Goal: Information Seeking & Learning: Learn about a topic

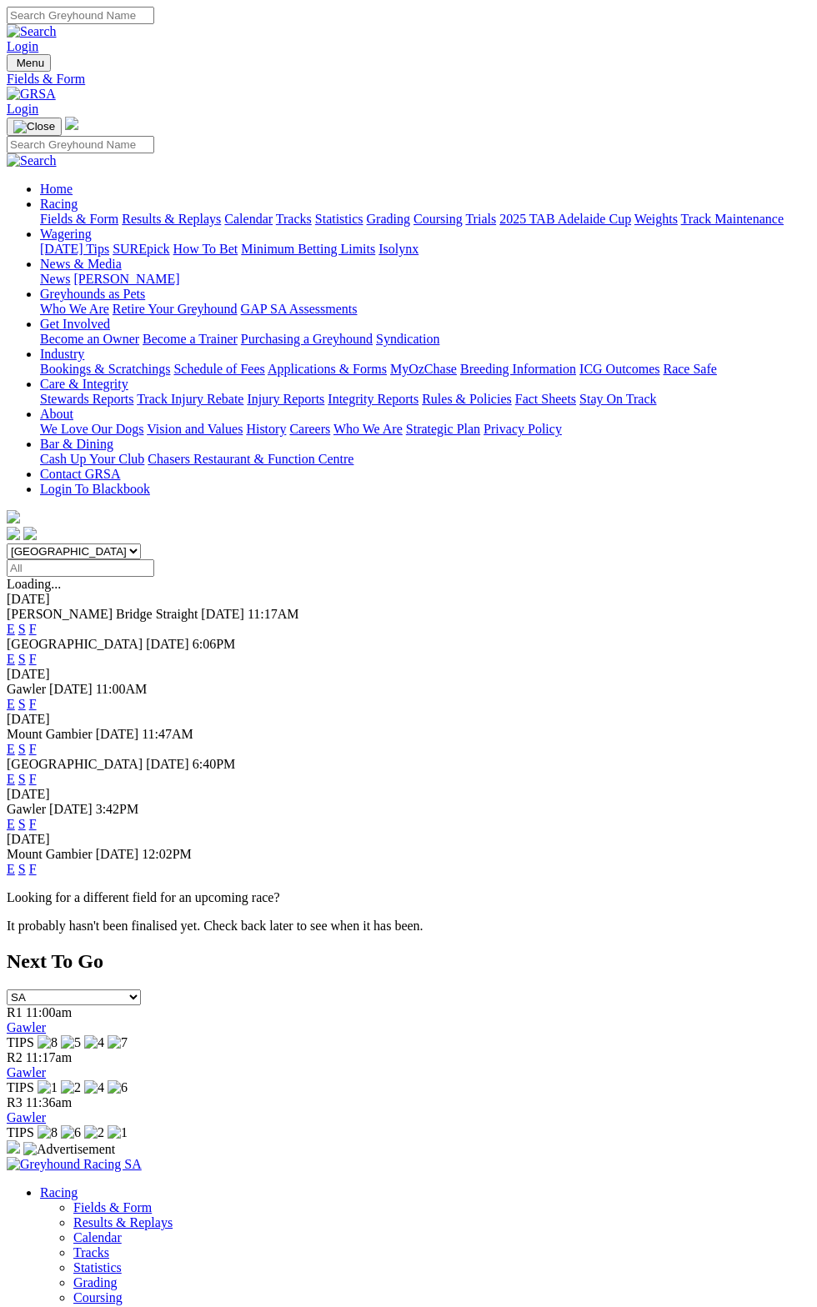
scroll to position [42, 0]
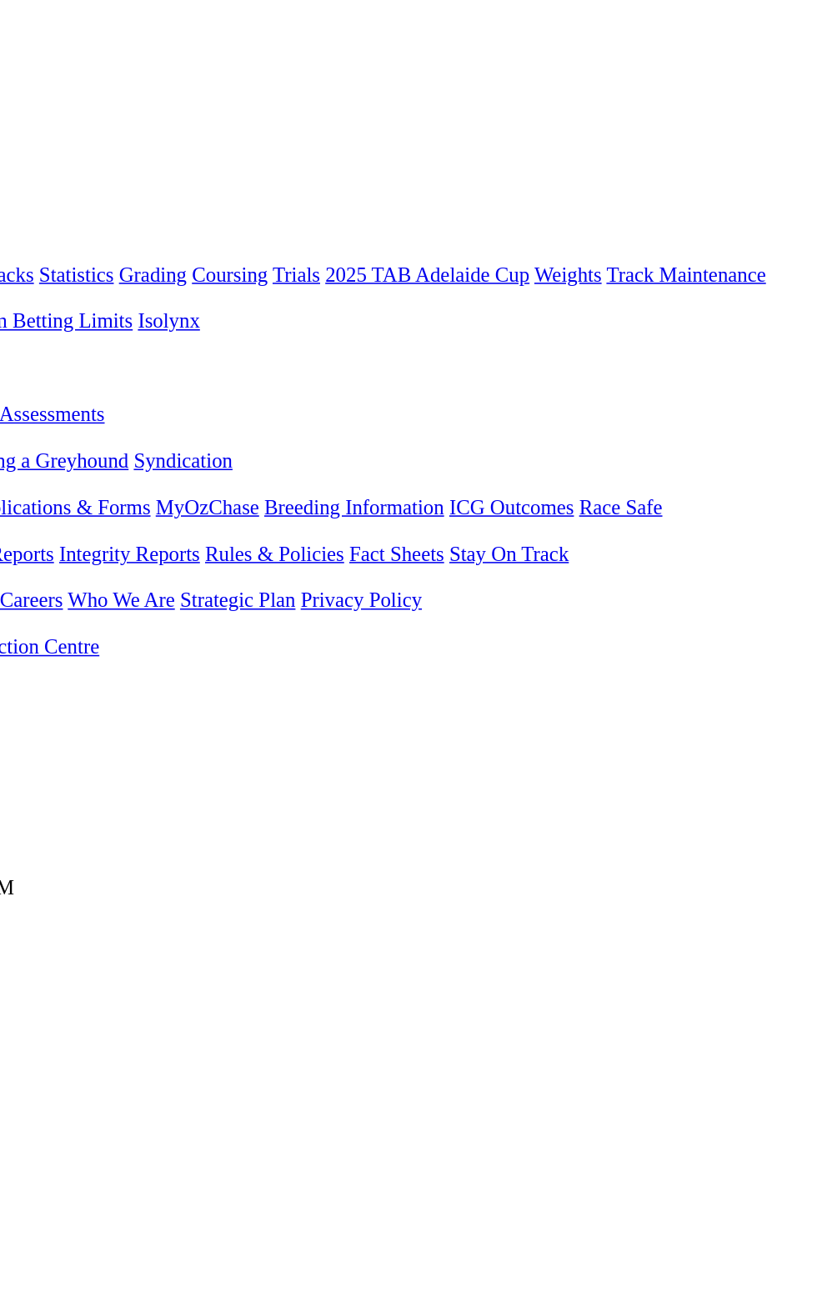
click at [37, 580] on link "F" at bounding box center [32, 587] width 7 height 14
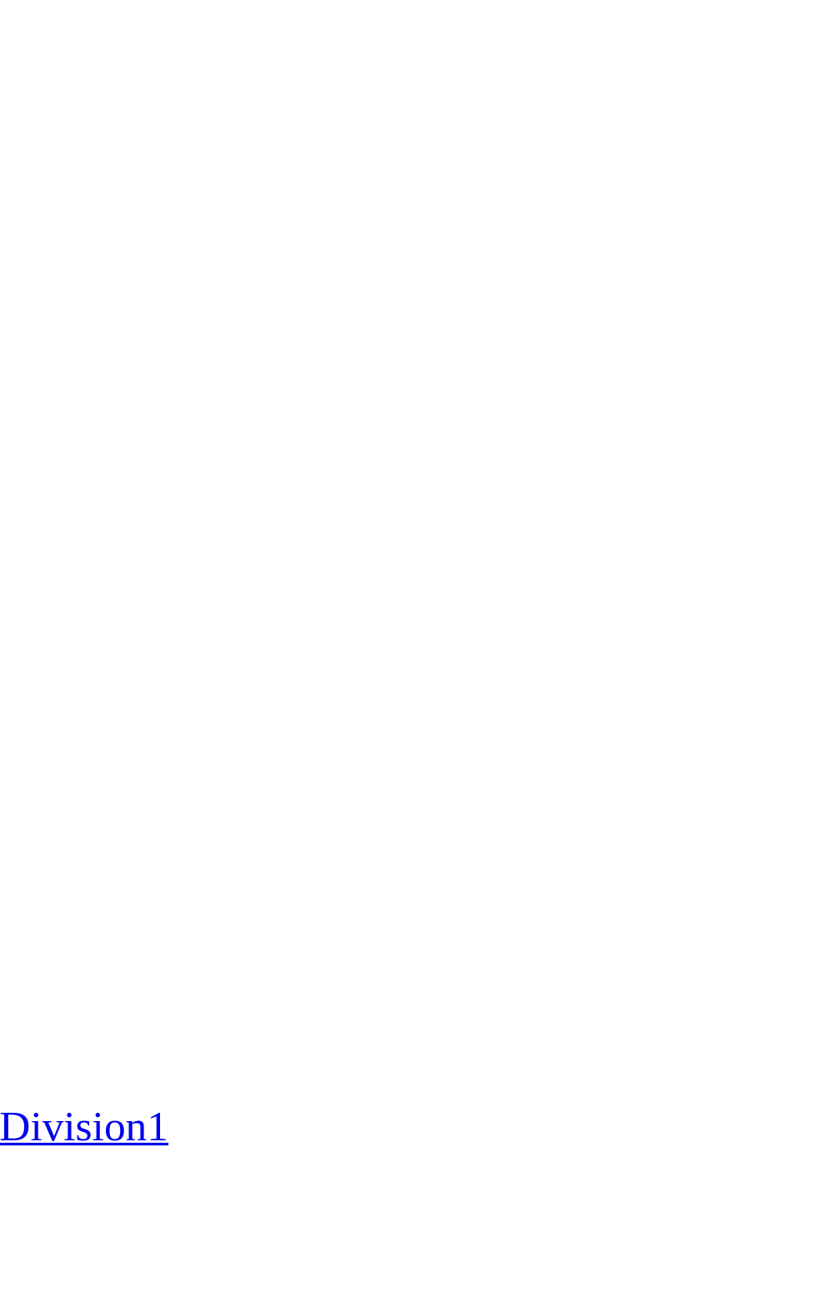
scroll to position [479, 0]
click at [380, 611] on td "[PERSON_NAME]" at bounding box center [325, 619] width 107 height 17
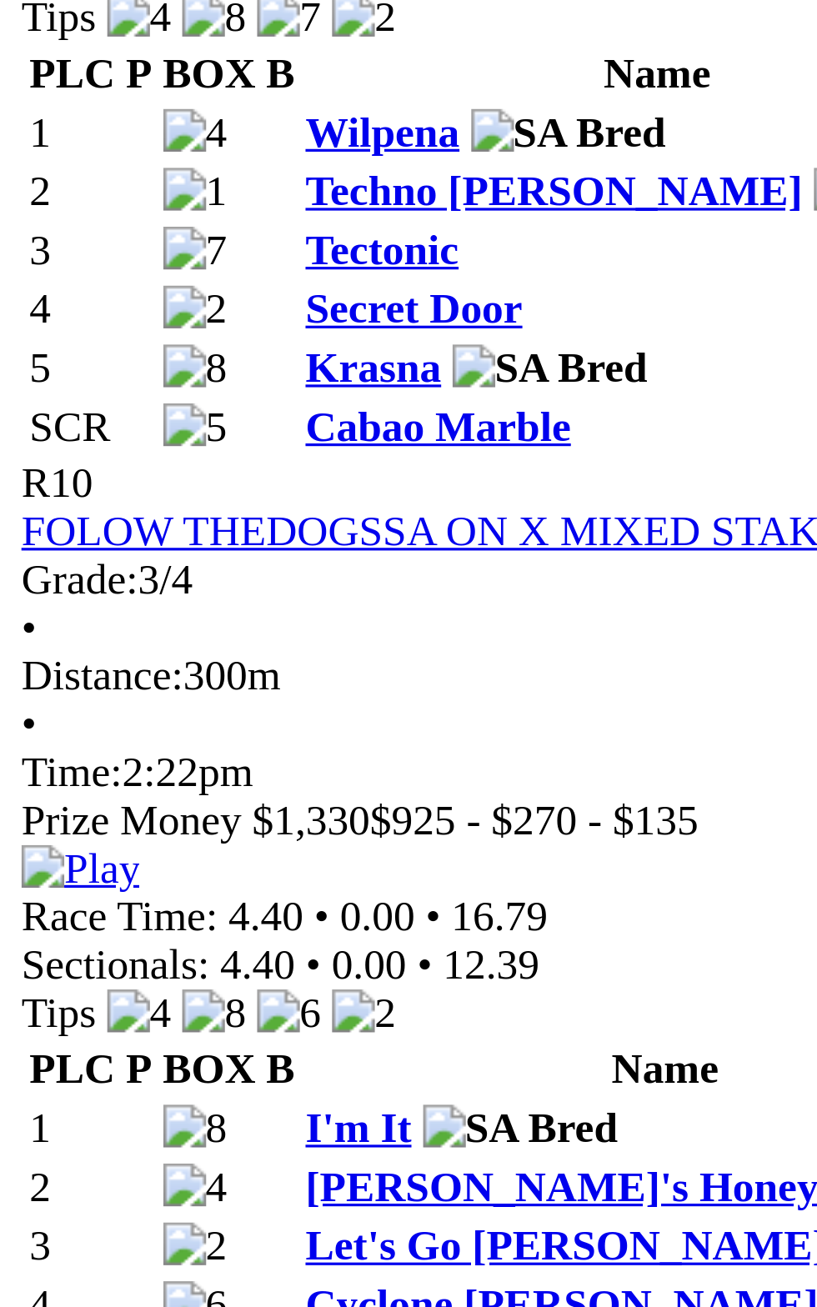
scroll to position [2767, 0]
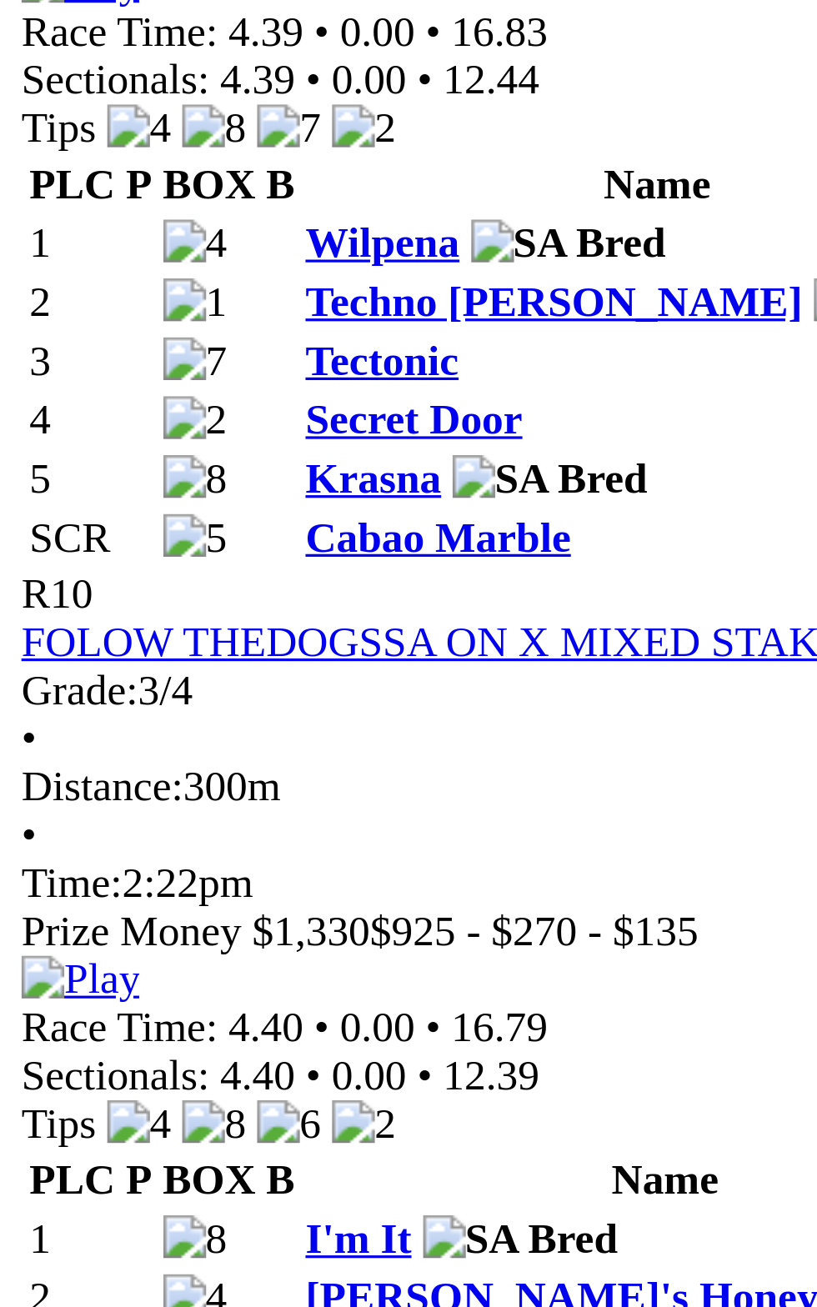
click at [172, 599] on link "Aston Verona" at bounding box center [133, 592] width 77 height 14
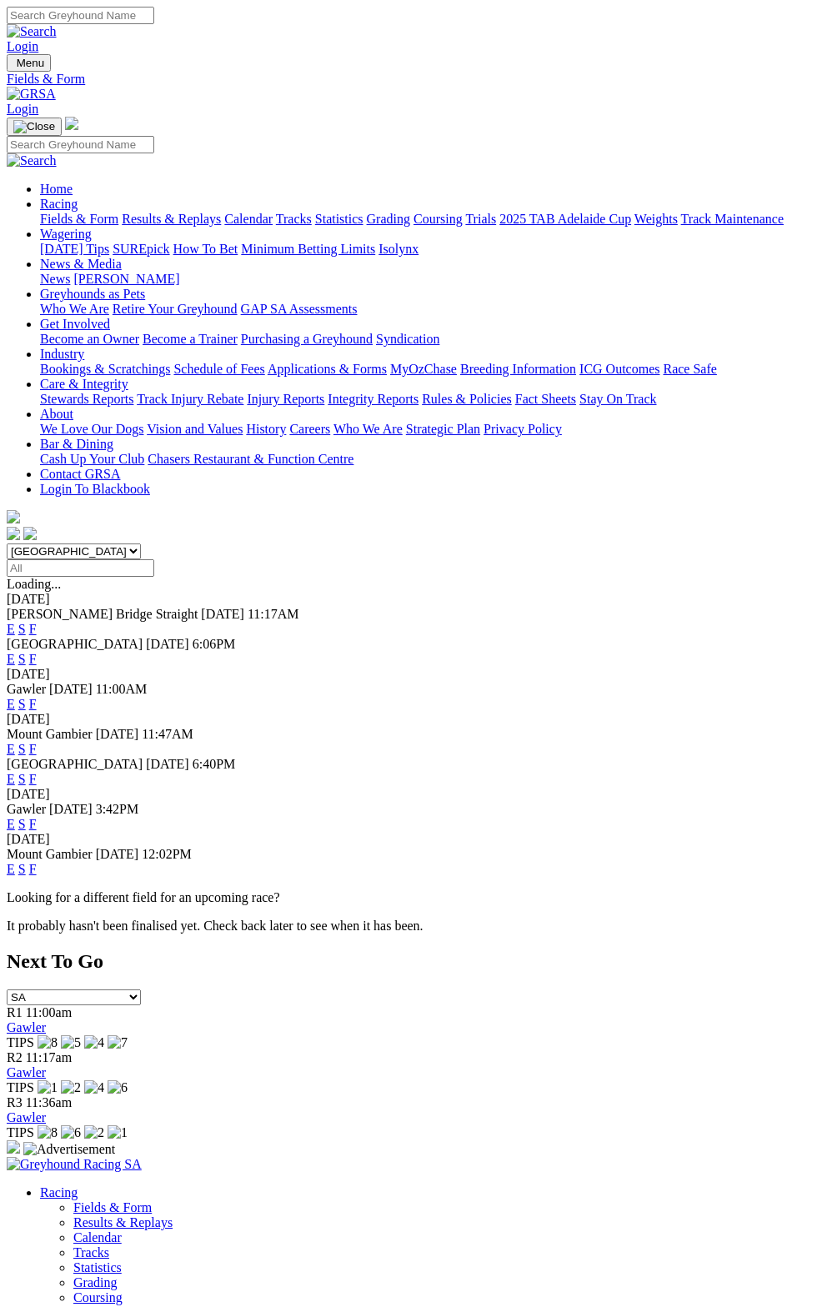
click at [808, 592] on div "[DATE]" at bounding box center [408, 599] width 803 height 15
click at [37, 622] on link "F" at bounding box center [32, 629] width 7 height 14
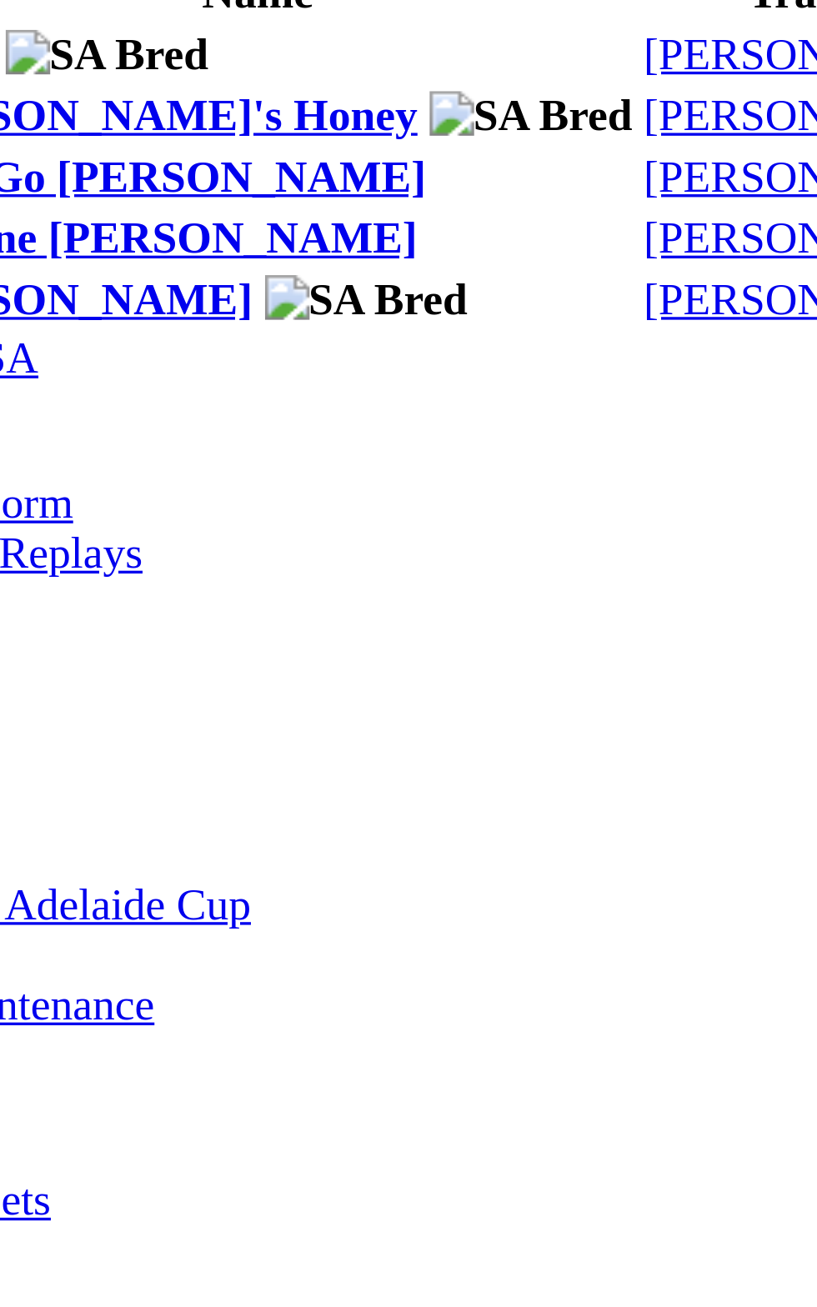
scroll to position [3645, 0]
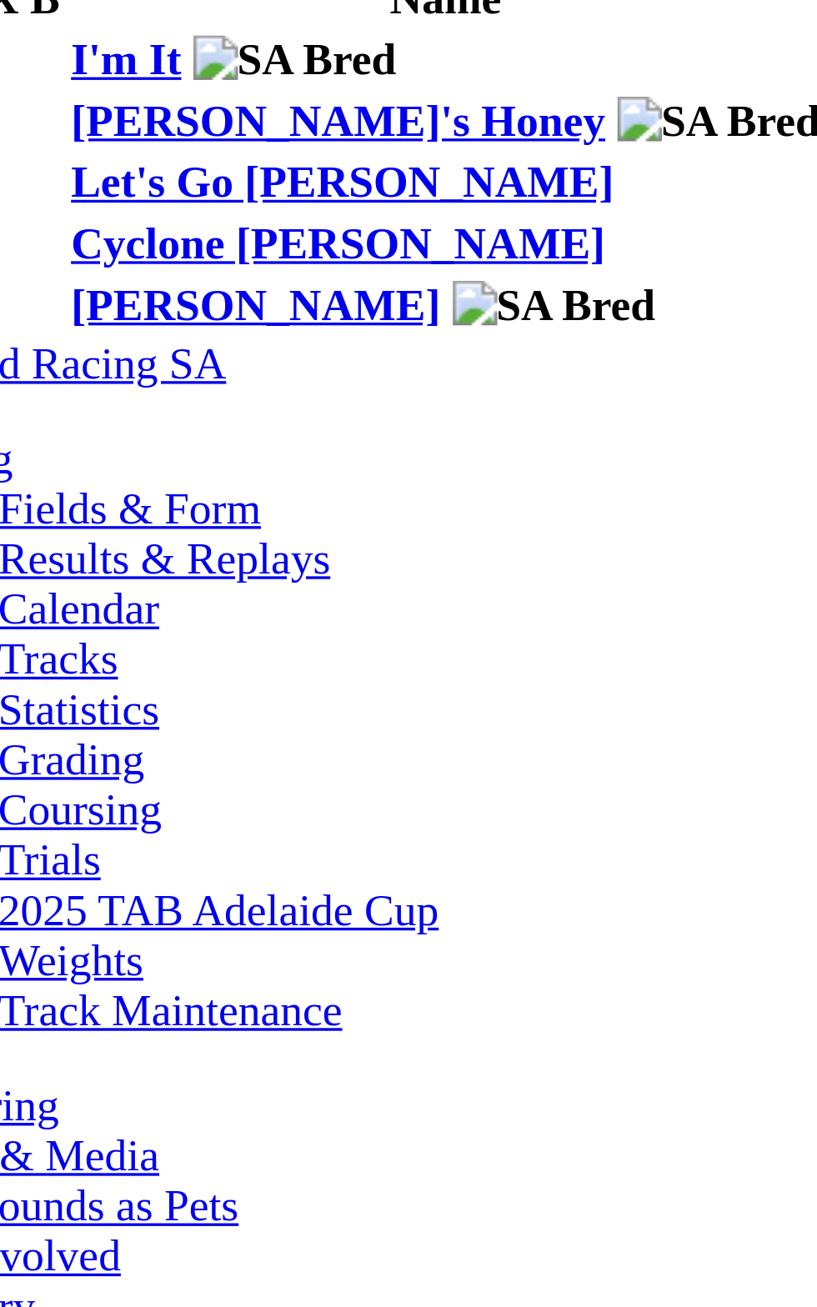
click at [241, 32] on td "Secret Door" at bounding box center [204, 24] width 221 height 17
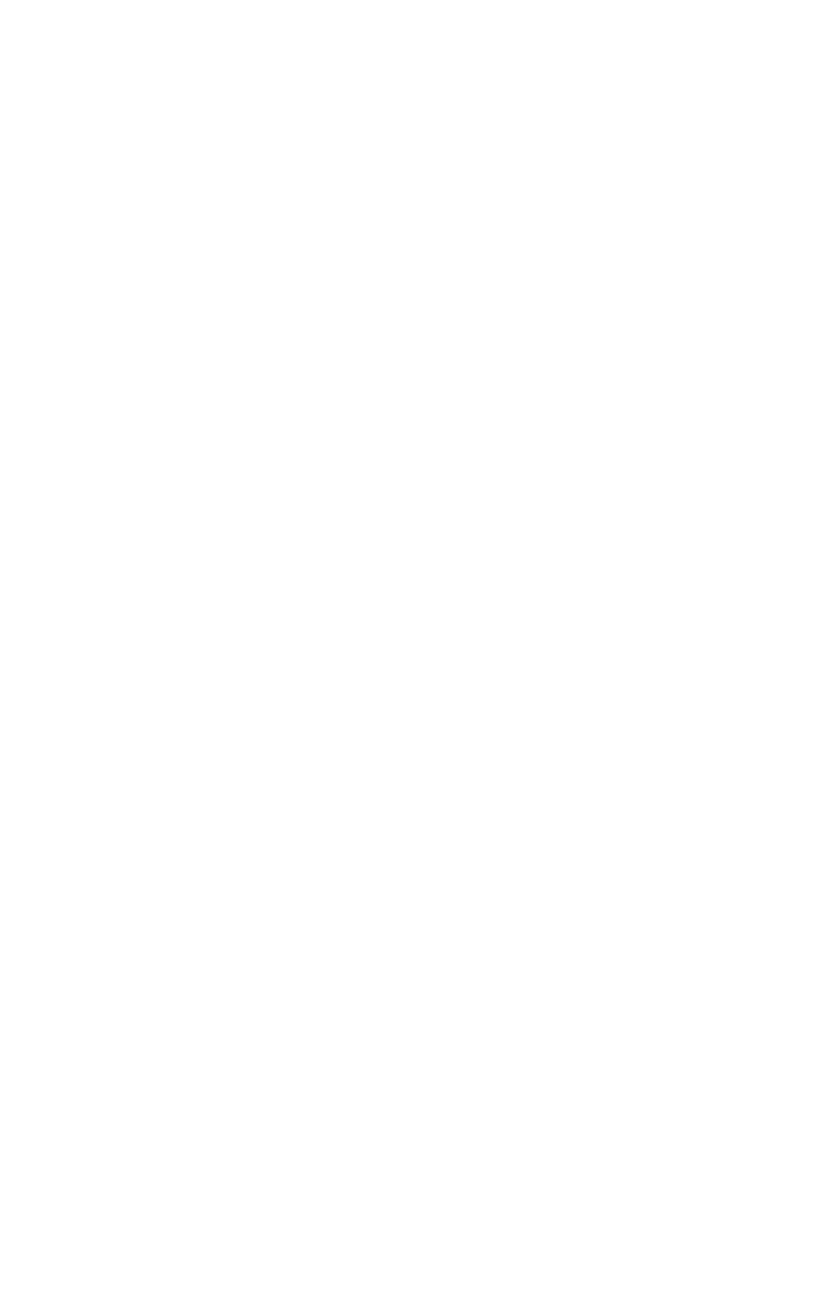
scroll to position [3488, 0]
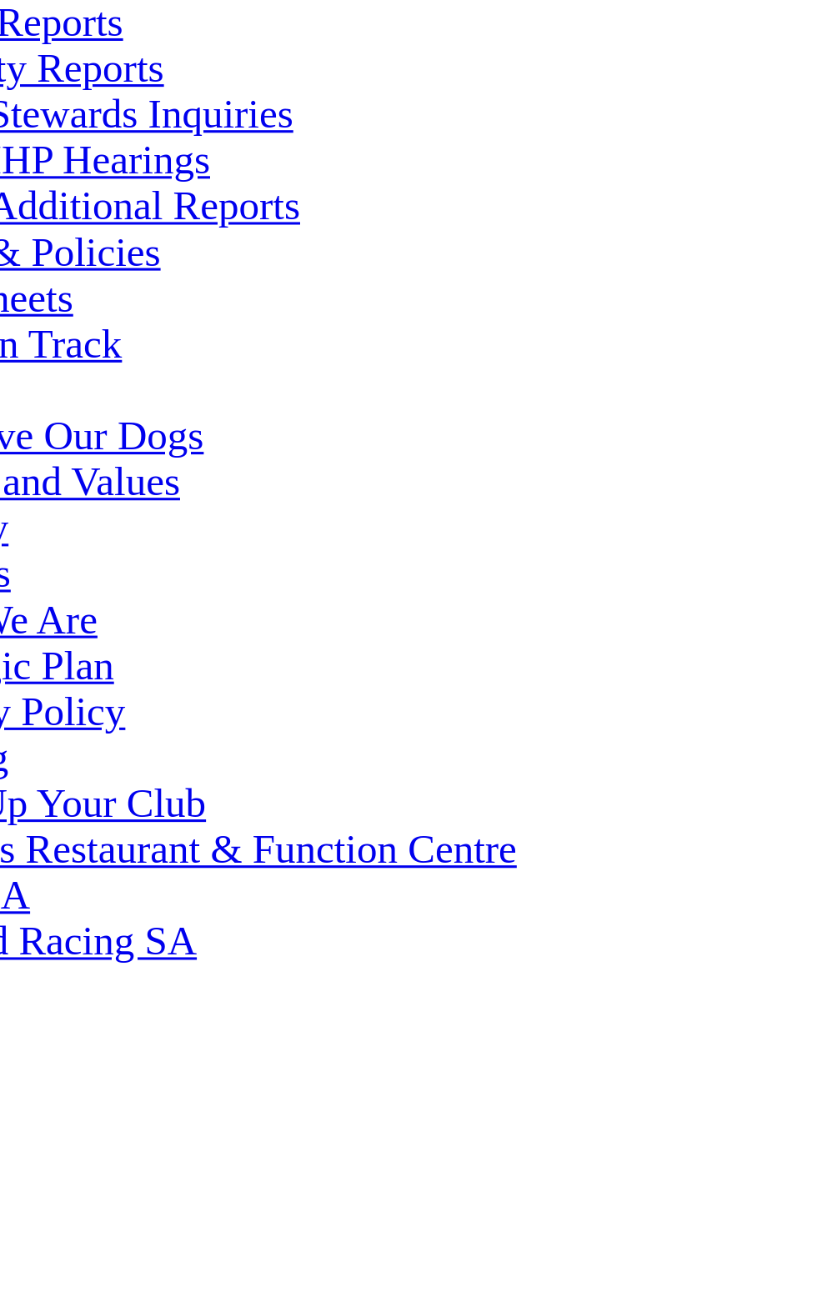
click at [336, 1262] on li "Bar & Dining Cash Up Your Club Chasers Restaurant & Function Centre" at bounding box center [425, 1239] width 770 height 45
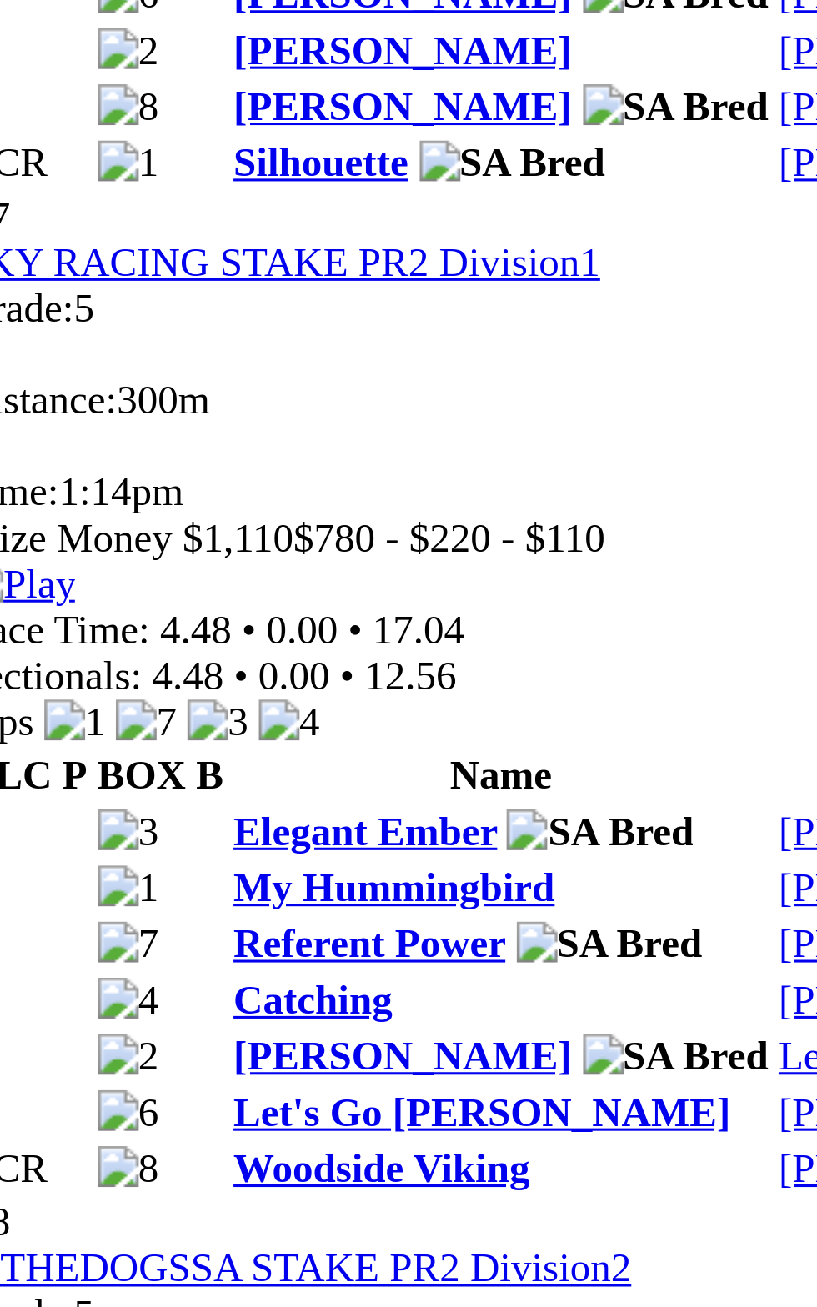
scroll to position [0, 0]
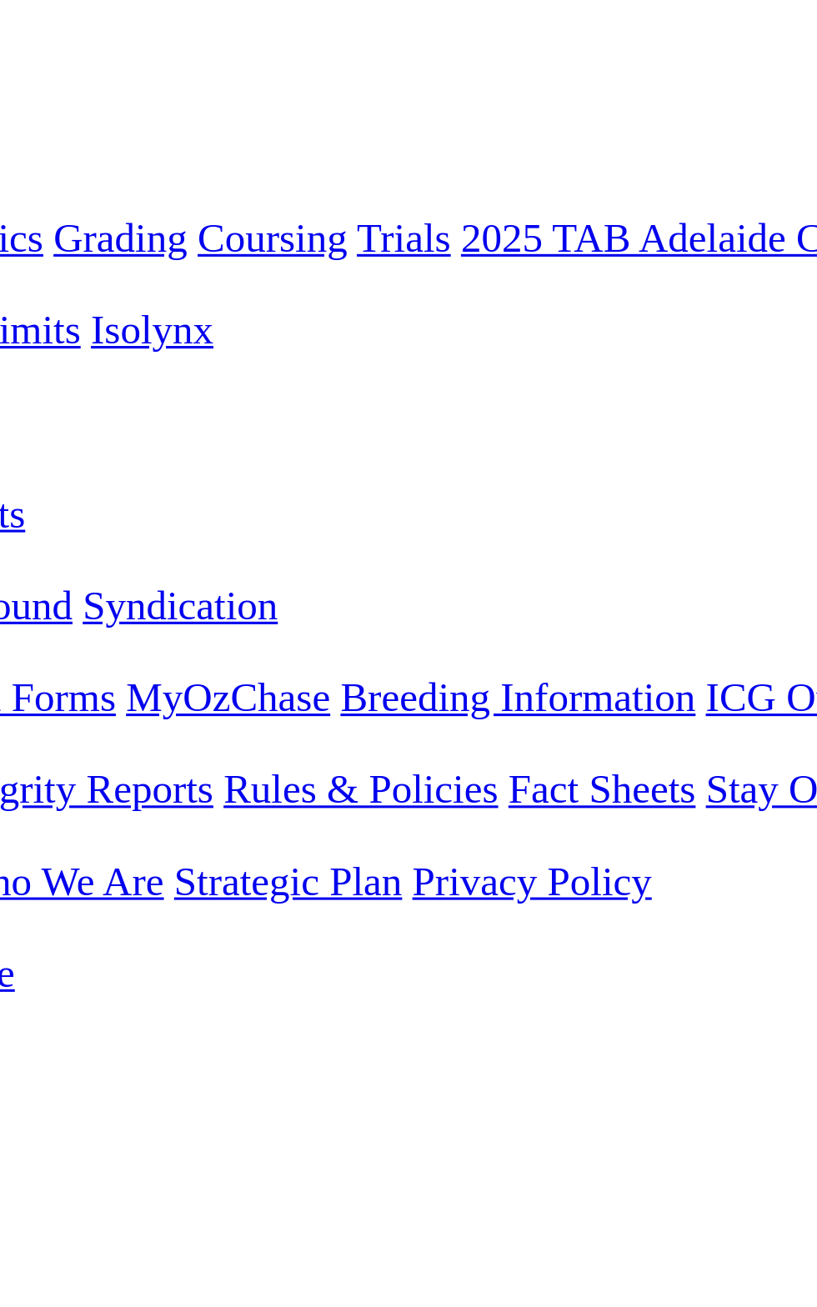
scroll to position [3, 0]
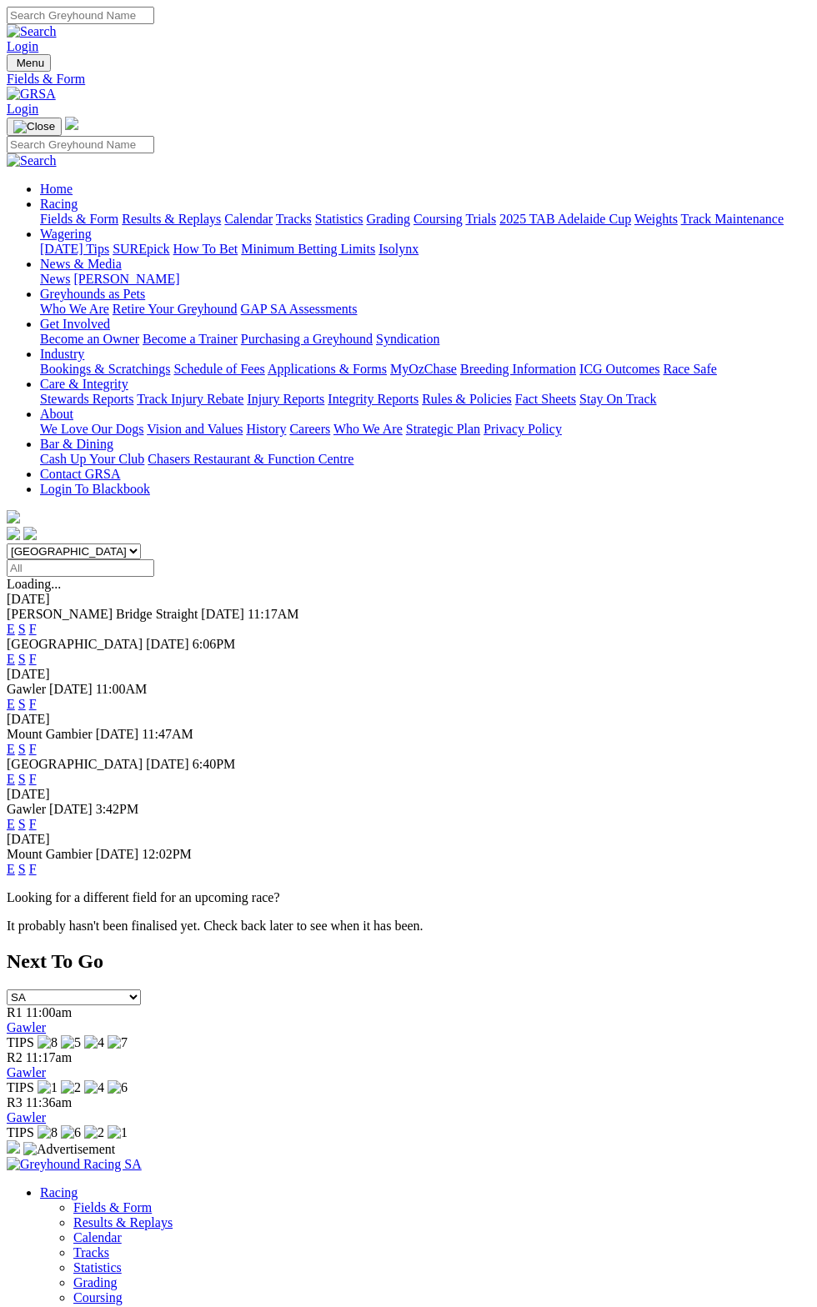
scroll to position [37, 0]
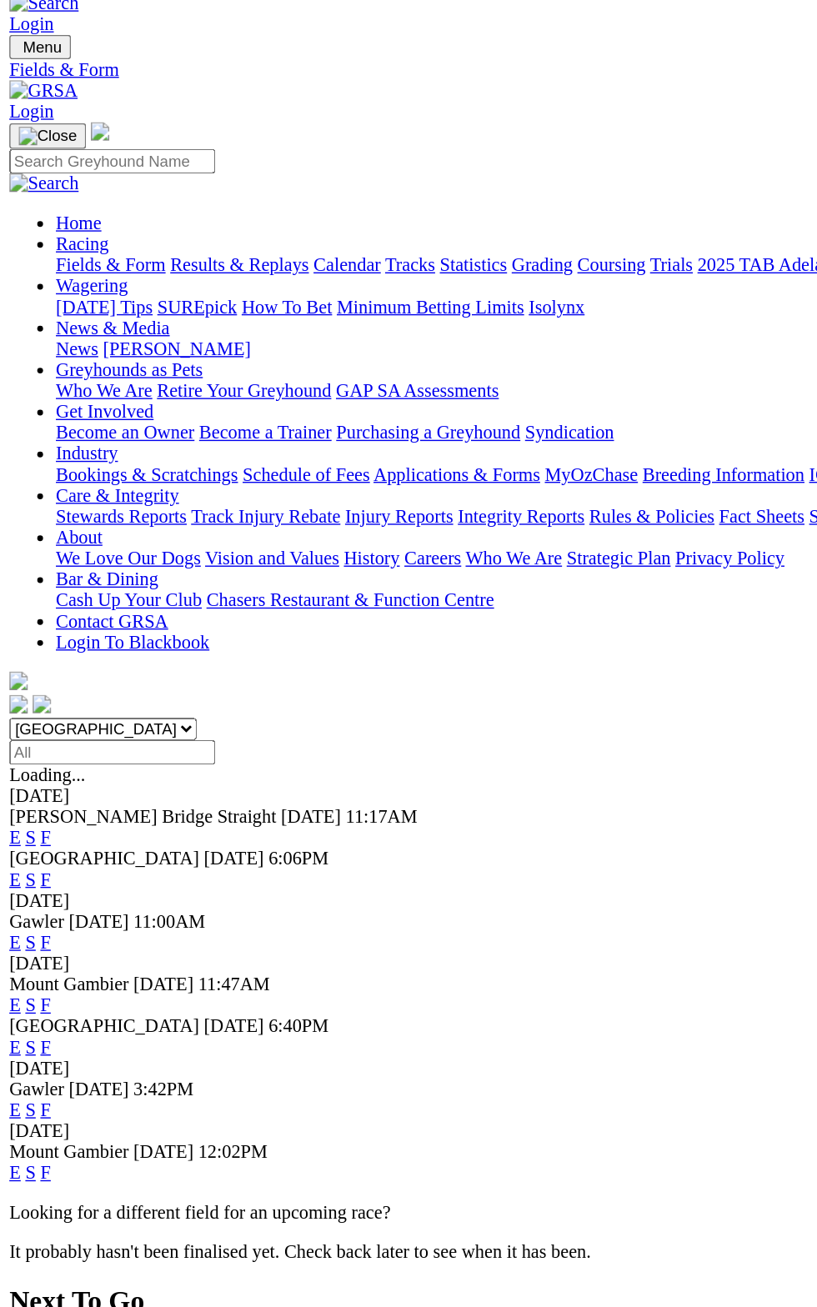
scroll to position [22, 0]
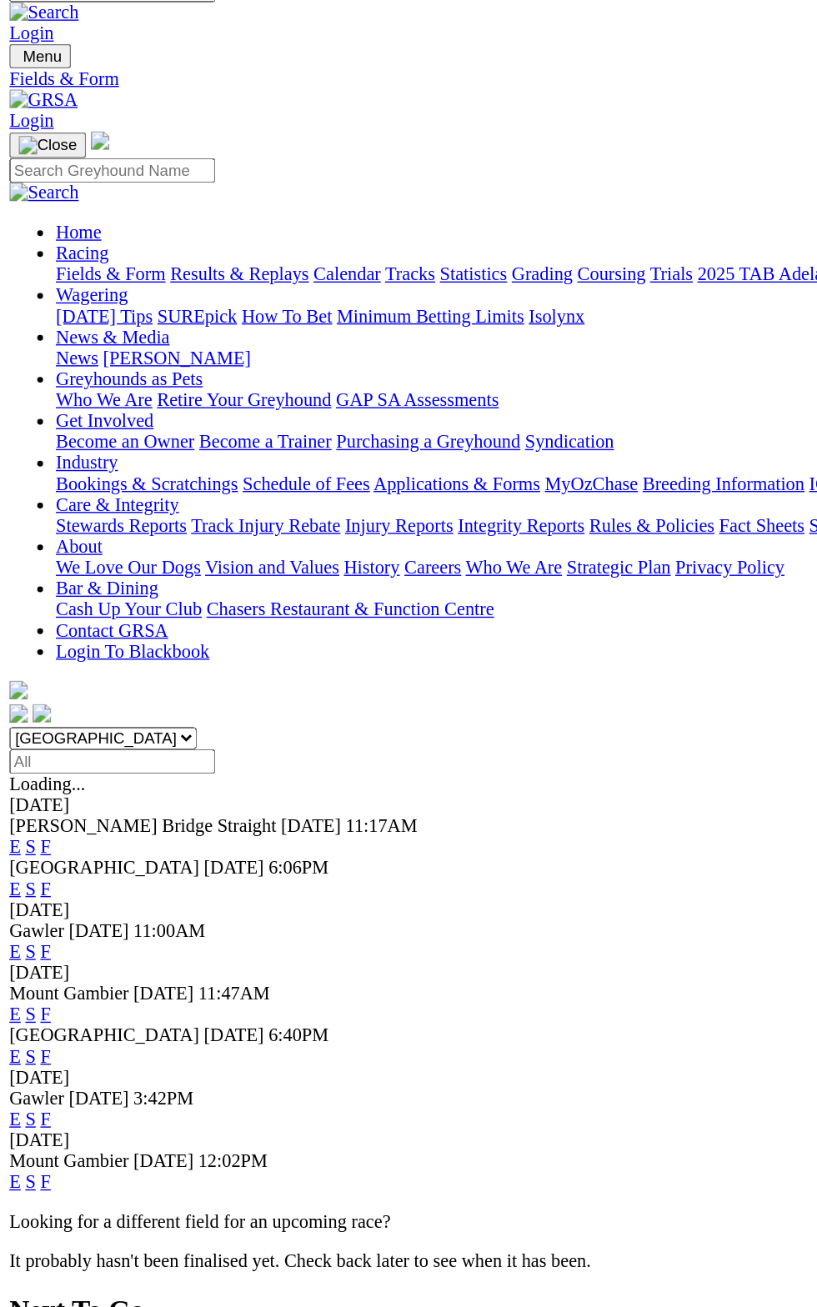
click at [46, 659] on span "Gawler" at bounding box center [26, 666] width 39 height 14
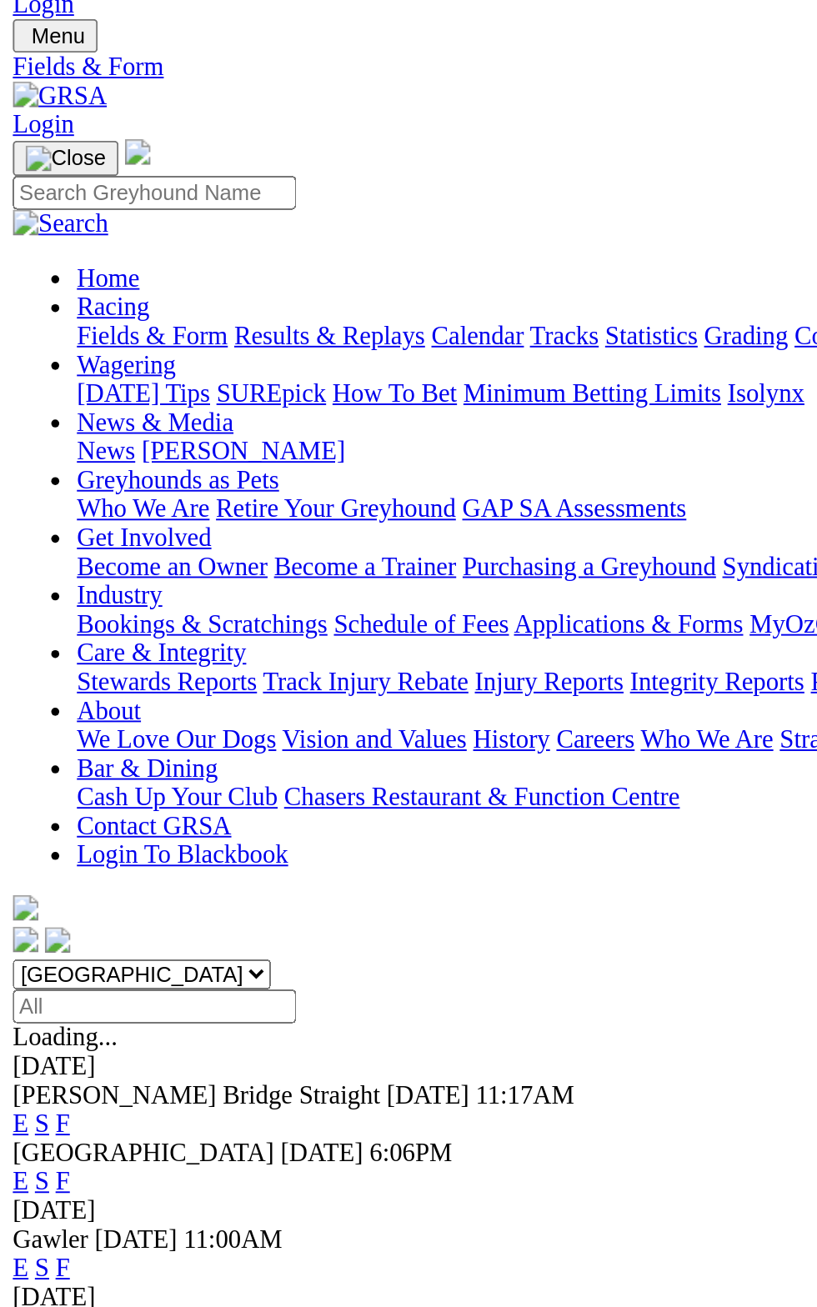
click at [326, 667] on div "10 Sep 2025" at bounding box center [408, 674] width 803 height 15
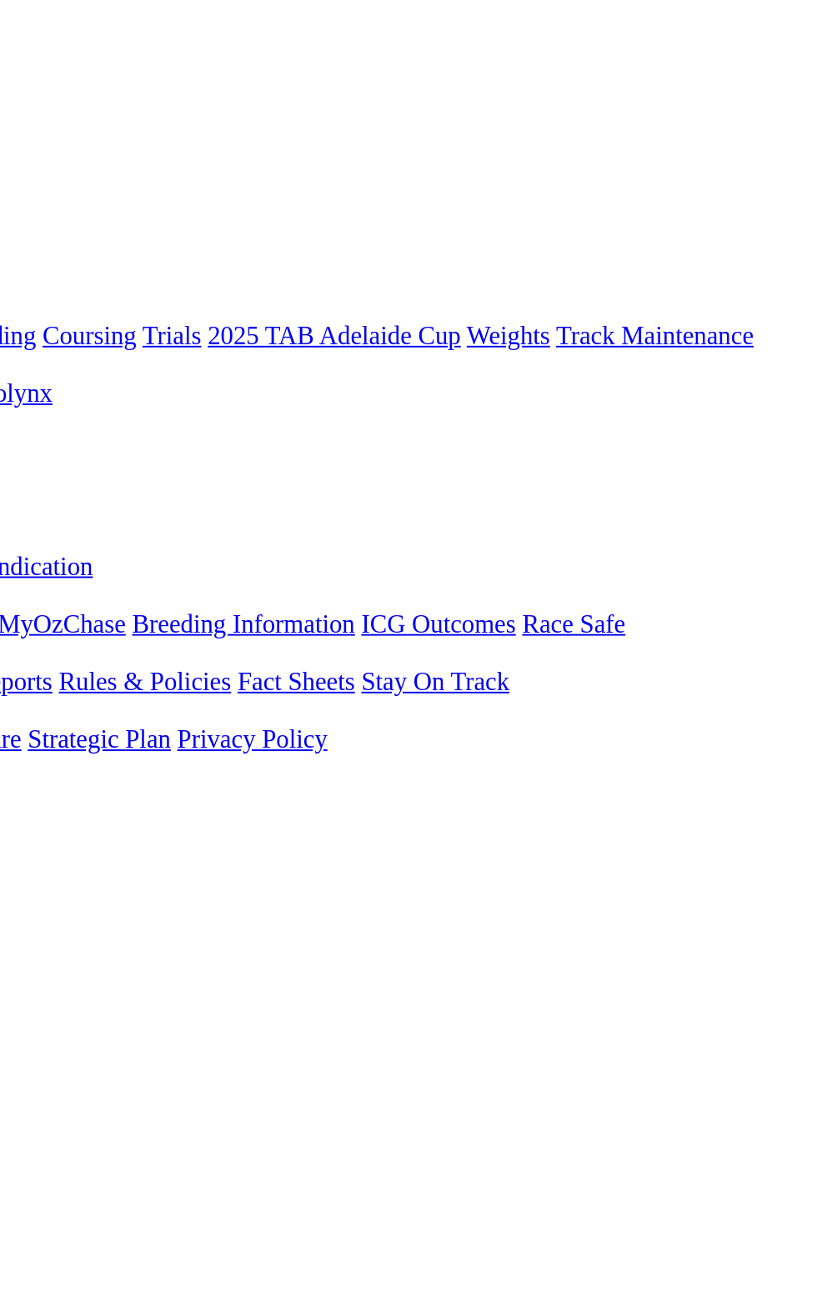
click at [37, 652] on link "F" at bounding box center [32, 659] width 7 height 14
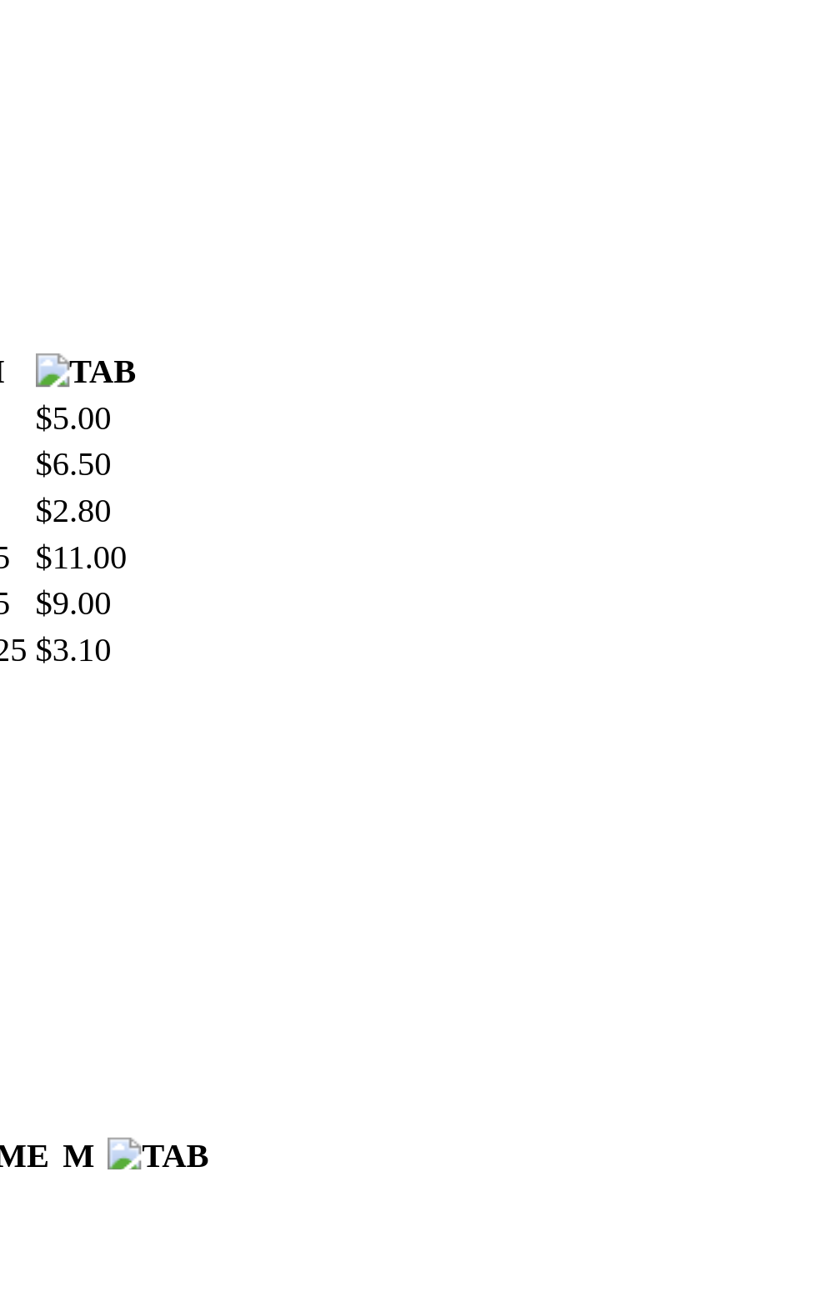
scroll to position [15, 0]
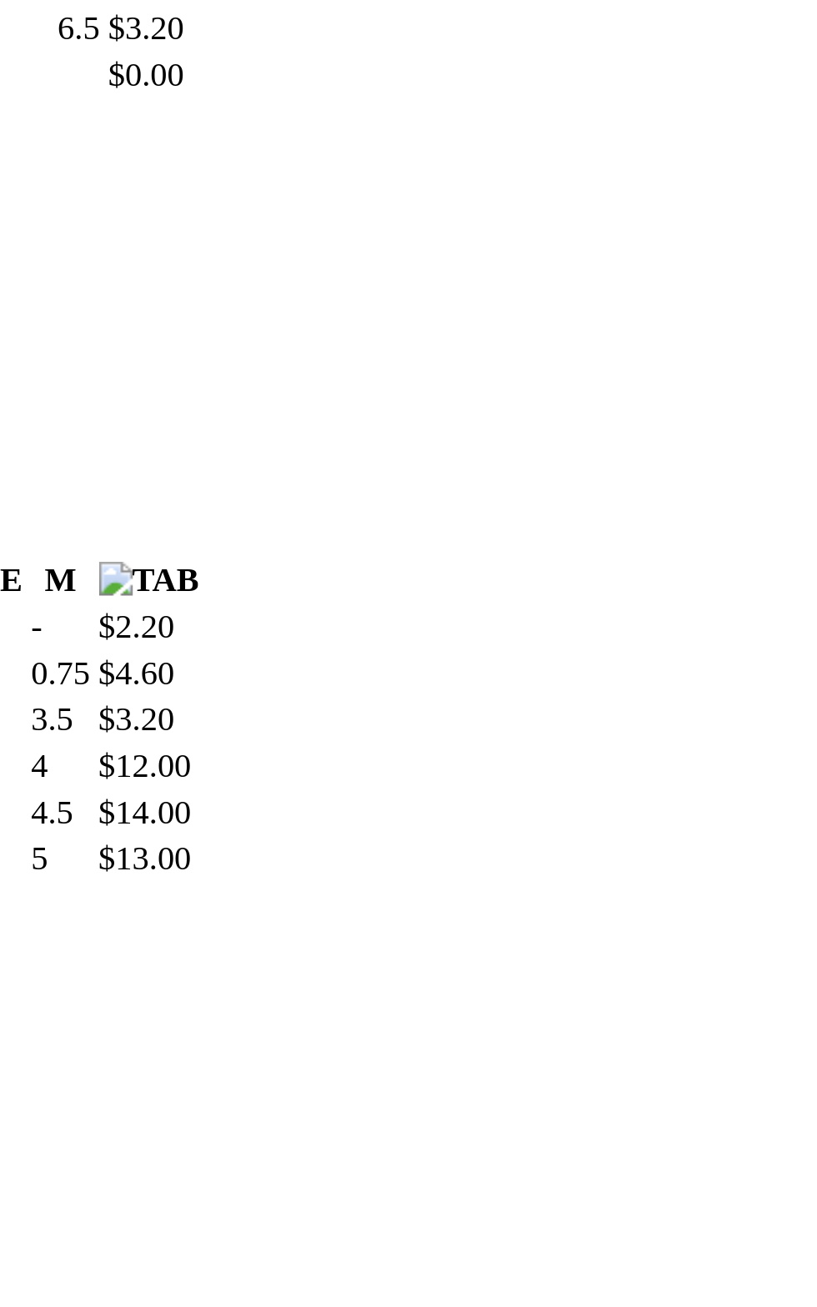
scroll to position [521, 0]
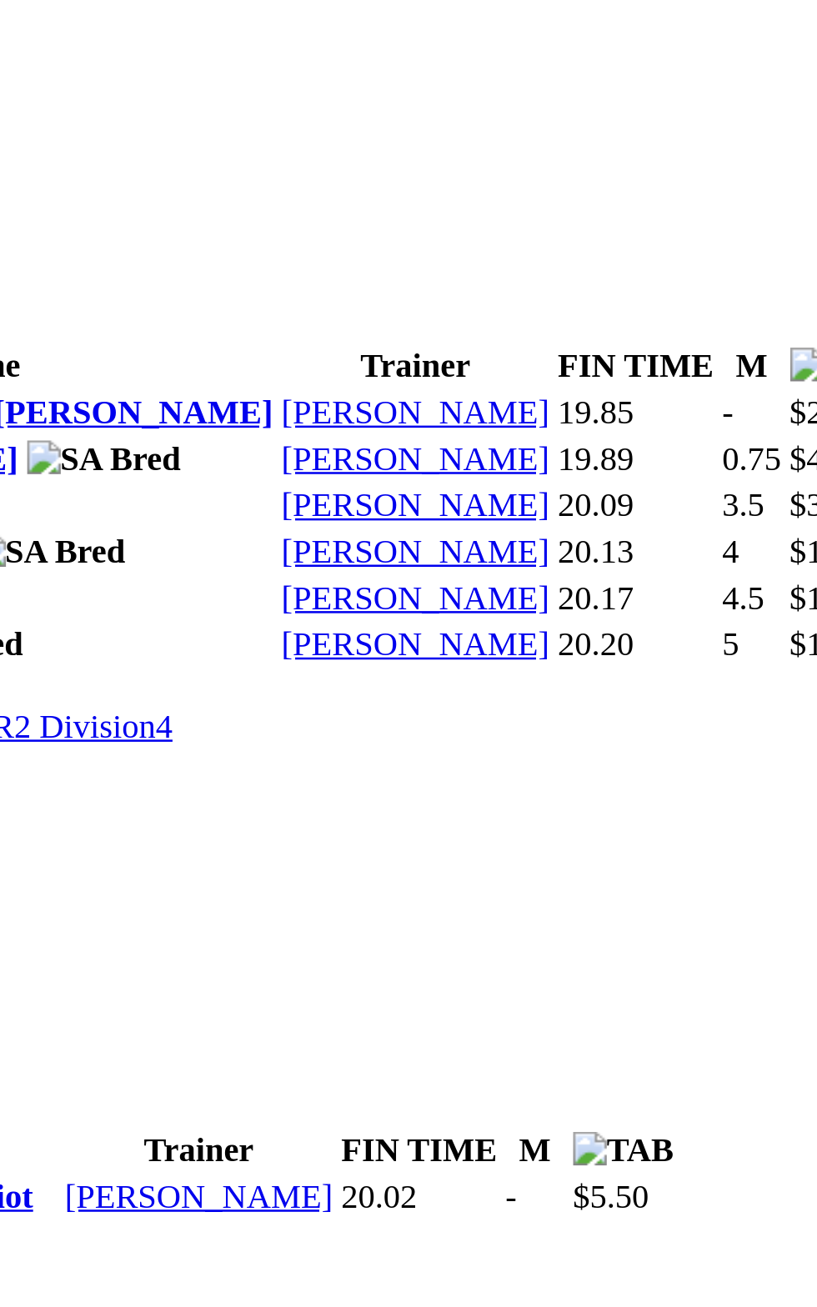
scroll to position [751, 0]
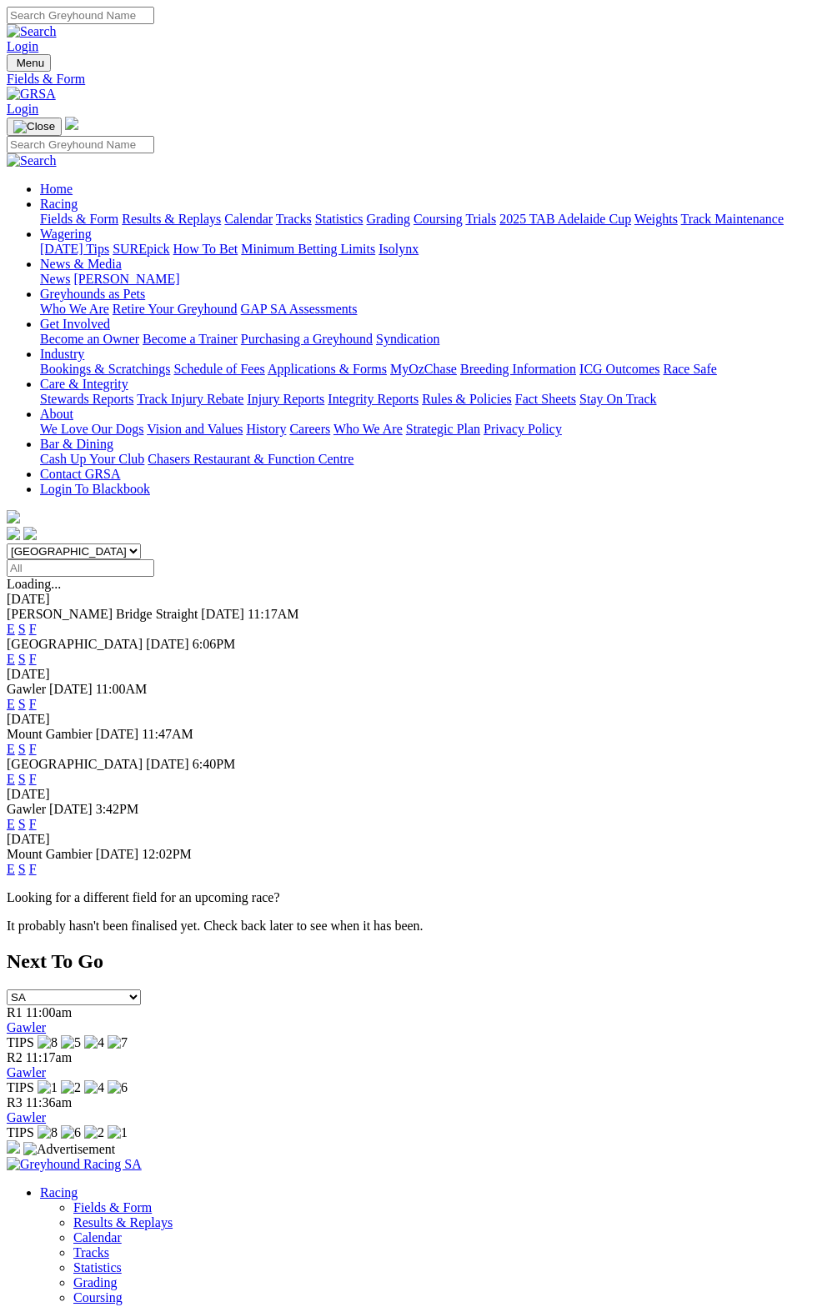
click at [37, 652] on link "F" at bounding box center [32, 659] width 7 height 14
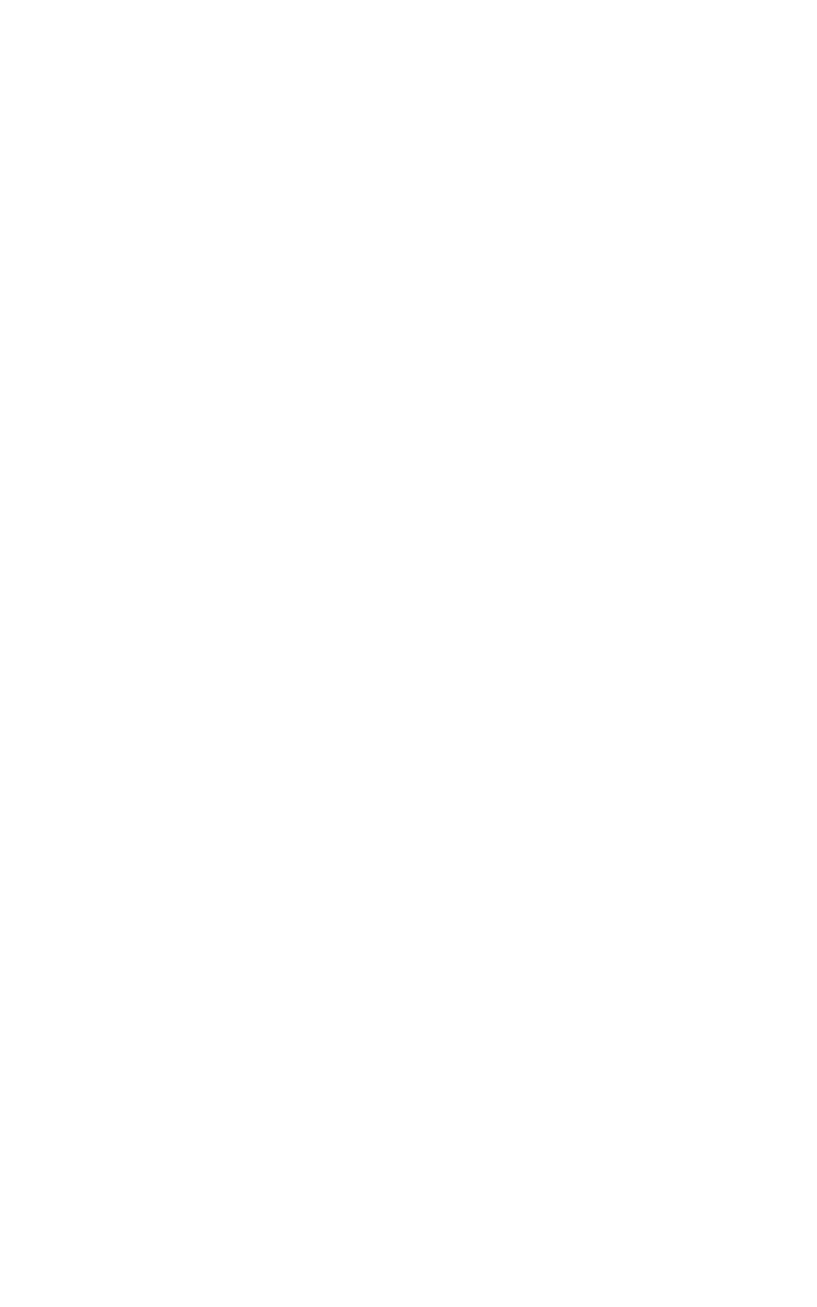
scroll to position [1773, 0]
click at [522, 1157] on td "$3.00" at bounding box center [501, 1148] width 42 height 17
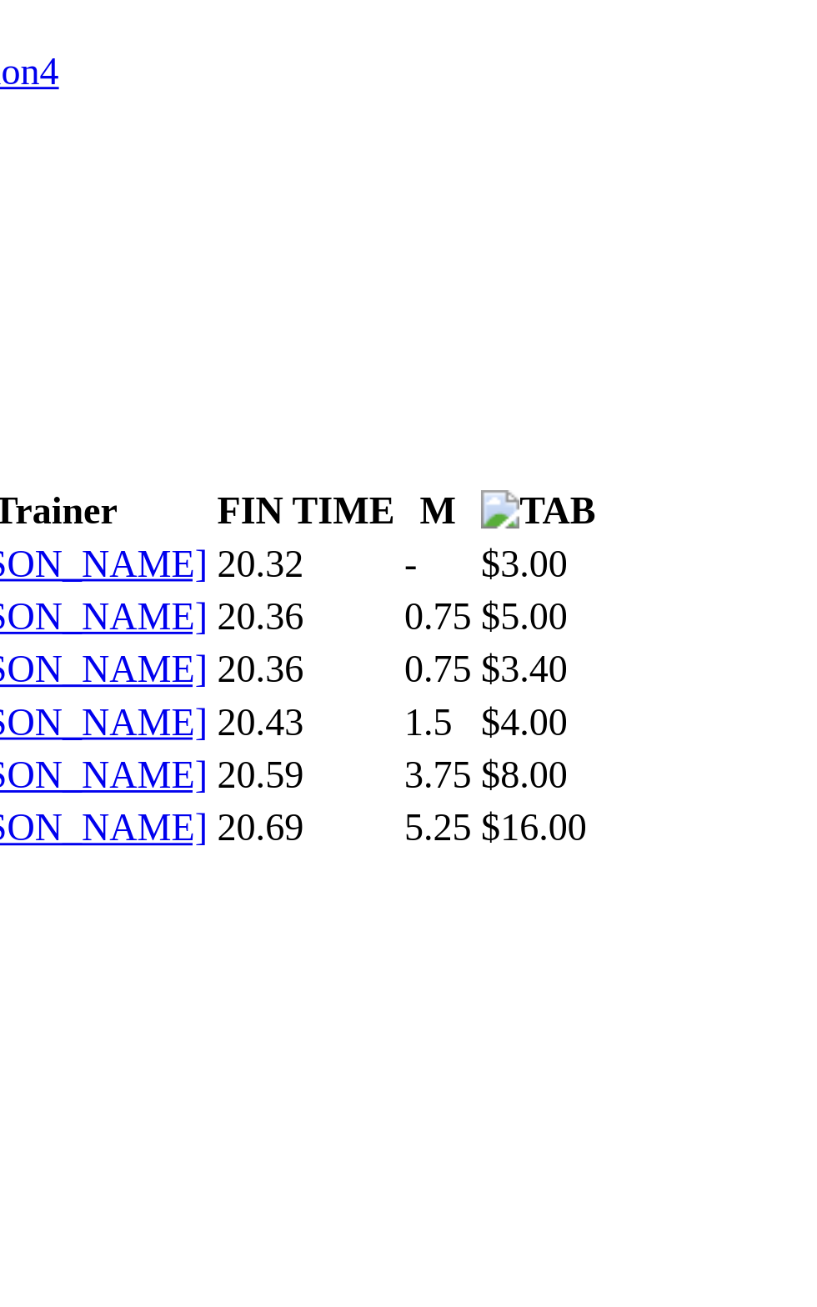
scroll to position [2643, 0]
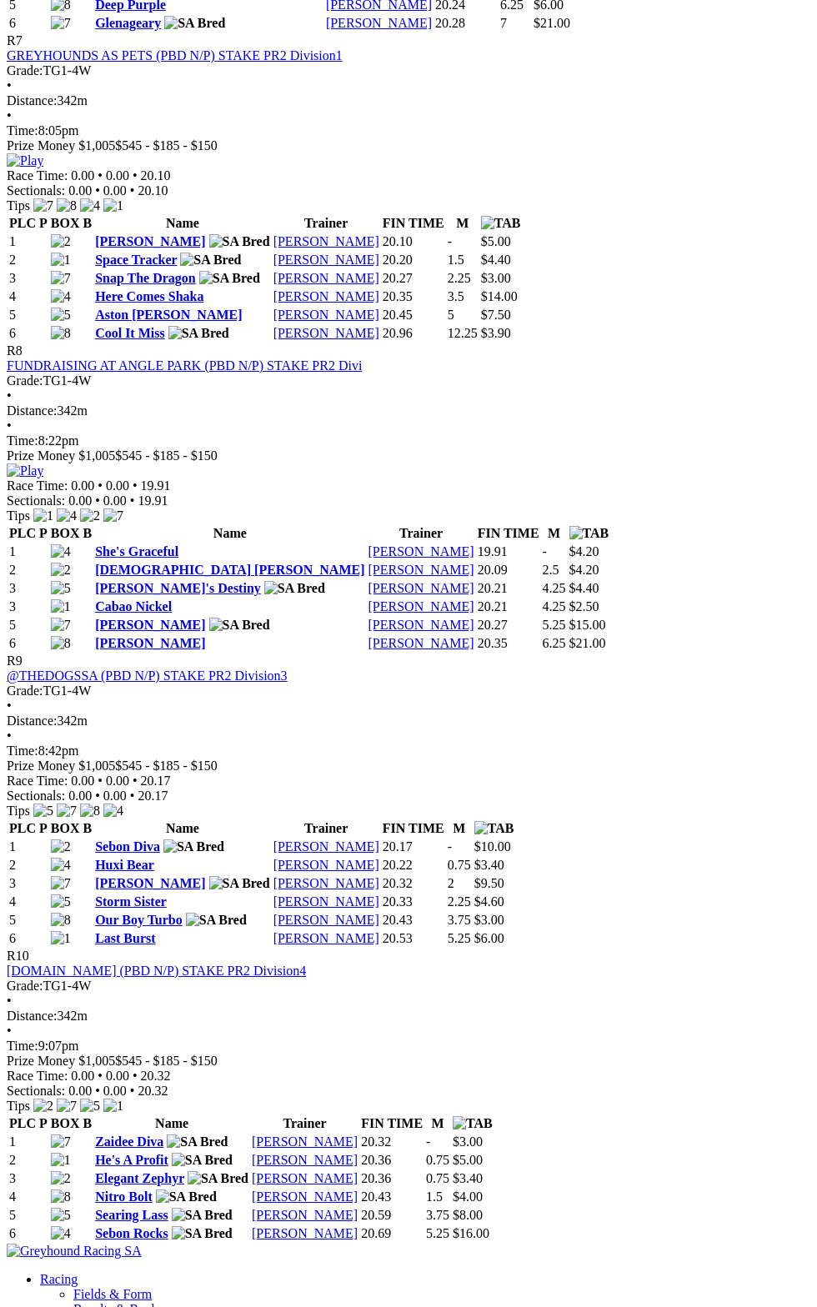
click at [540, 542] on th "FIN TIME" at bounding box center [508, 533] width 63 height 17
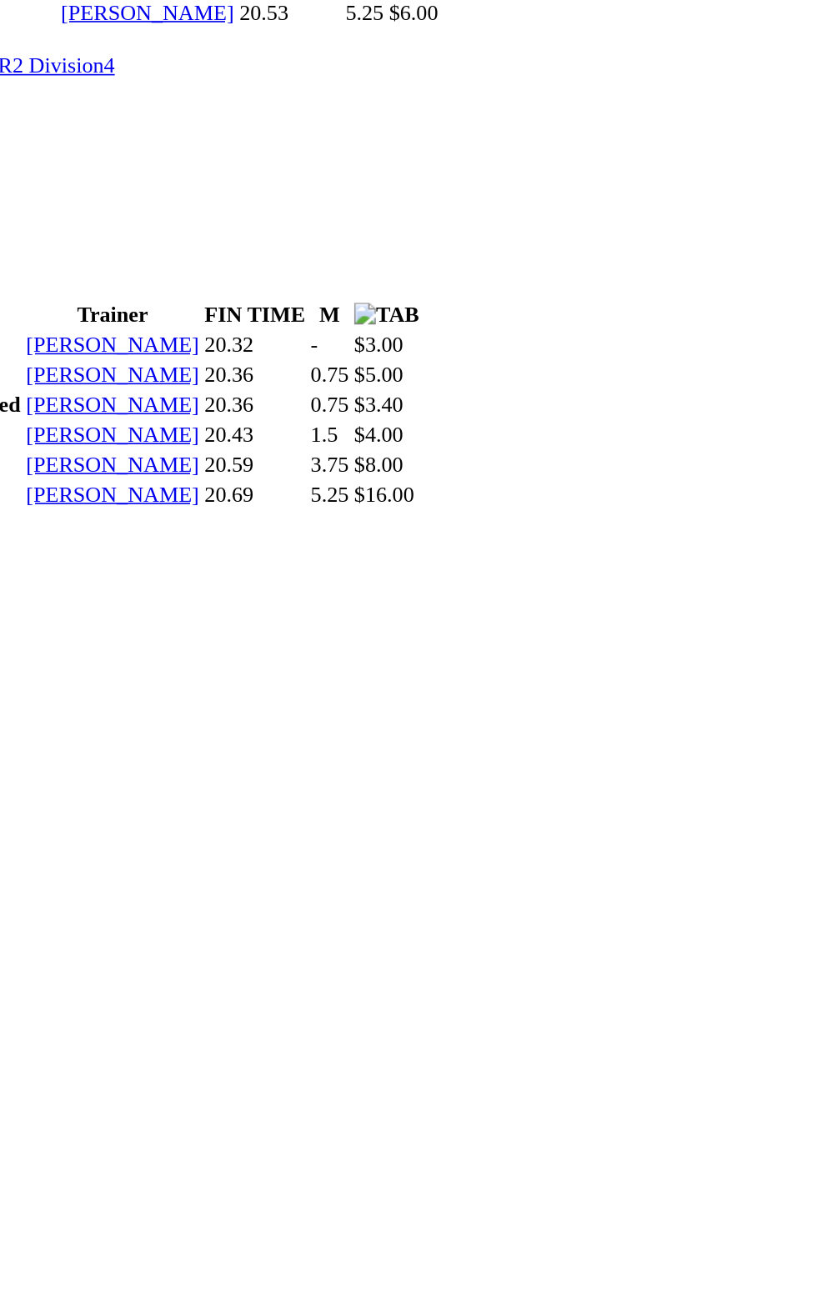
scroll to position [3222, 0]
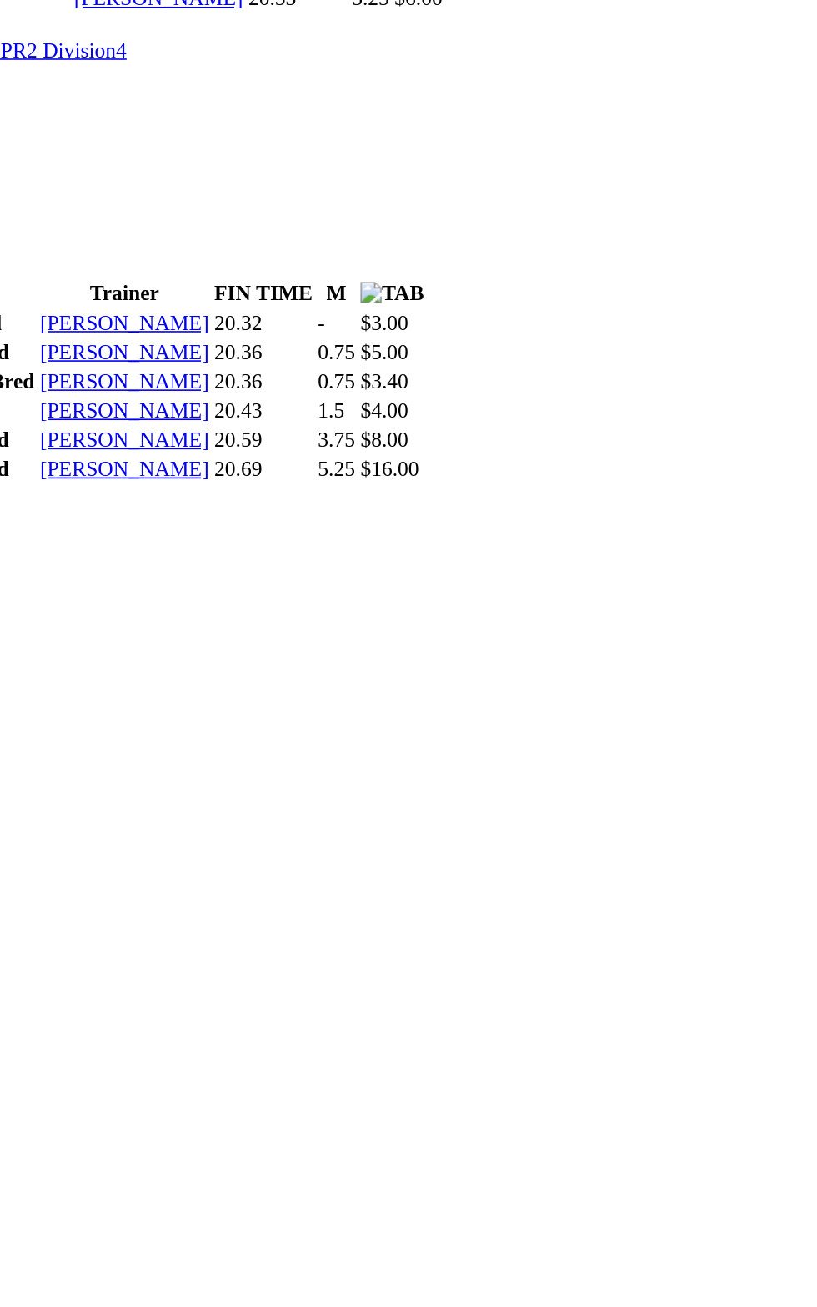
click at [423, 607] on td "20.36" at bounding box center [391, 599] width 63 height 17
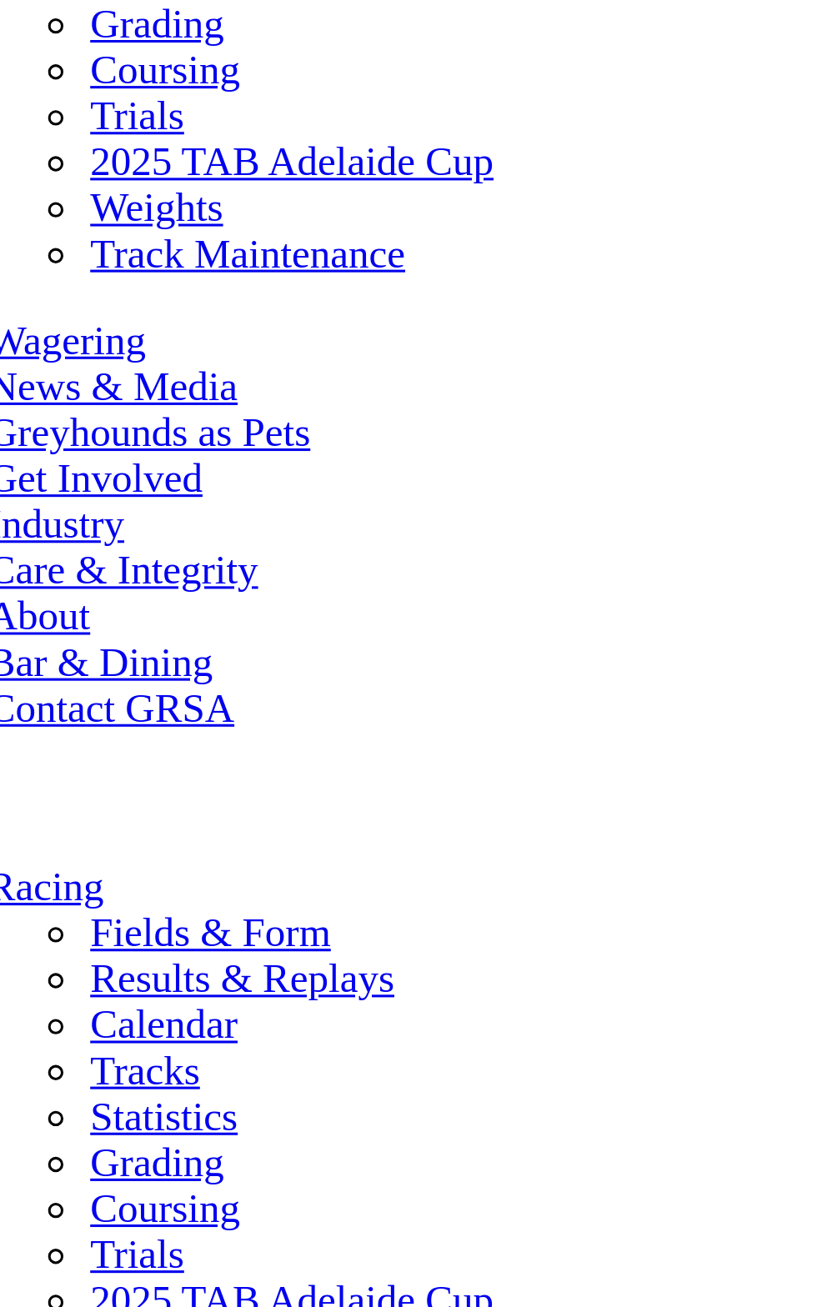
scroll to position [3508, 0]
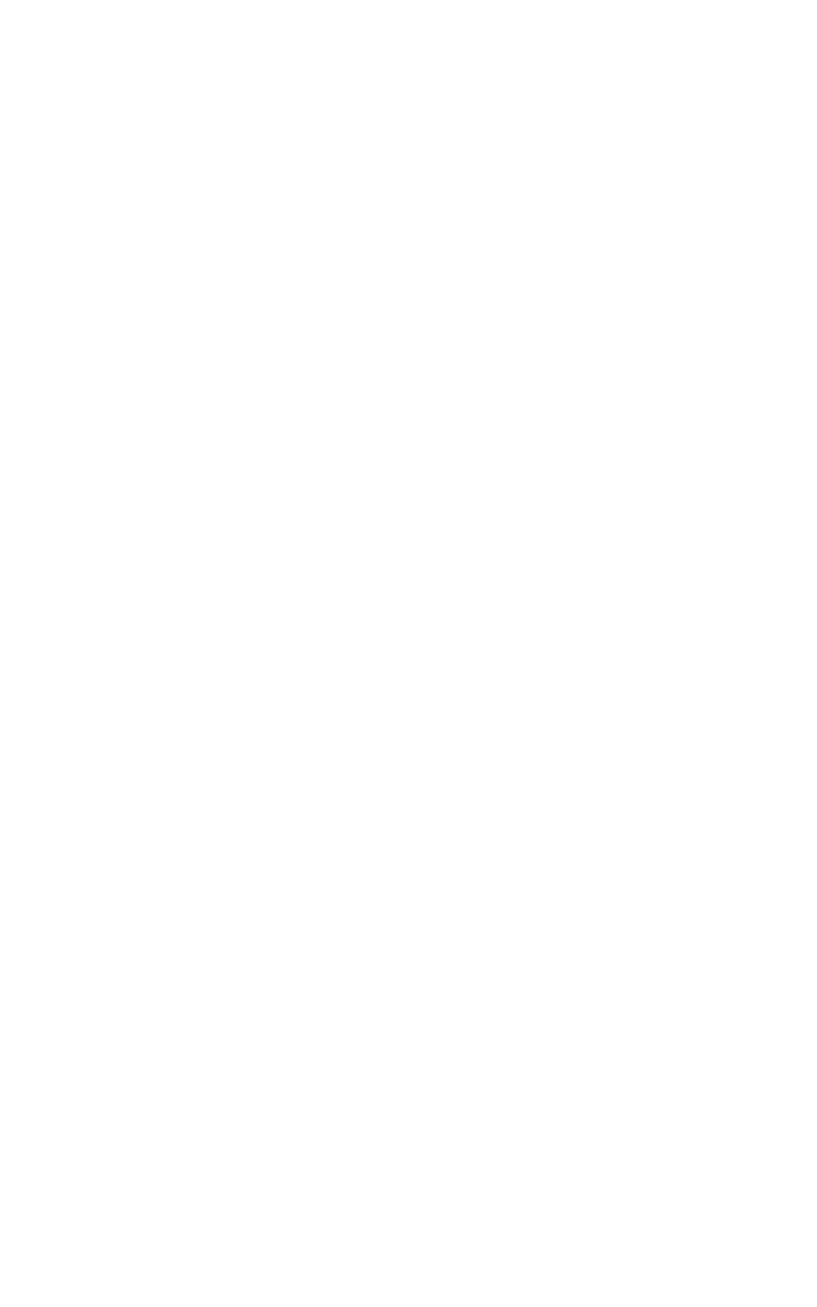
click at [493, 303] on td "$5.00" at bounding box center [473, 295] width 42 height 17
click at [203, 859] on link "Bookings & Scratchings" at bounding box center [138, 866] width 130 height 14
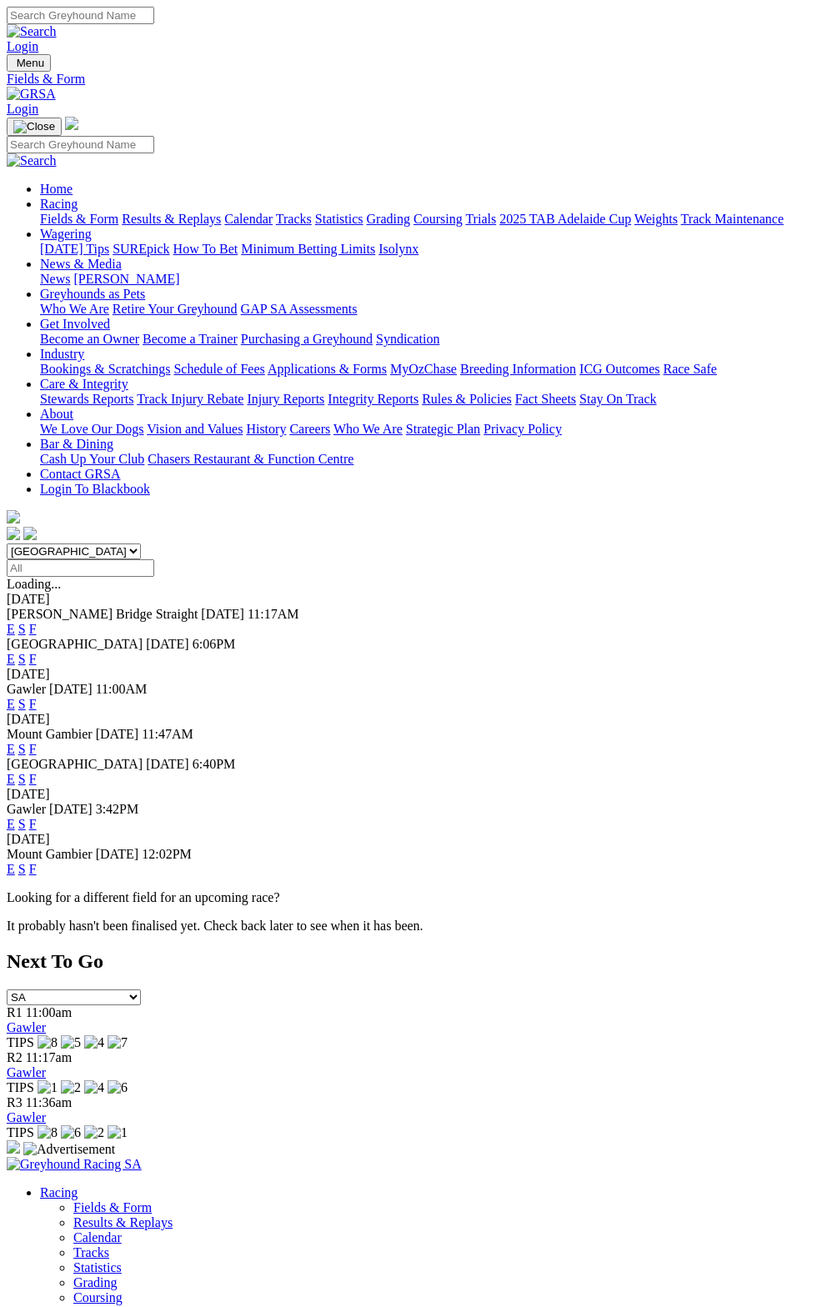
scroll to position [52, 0]
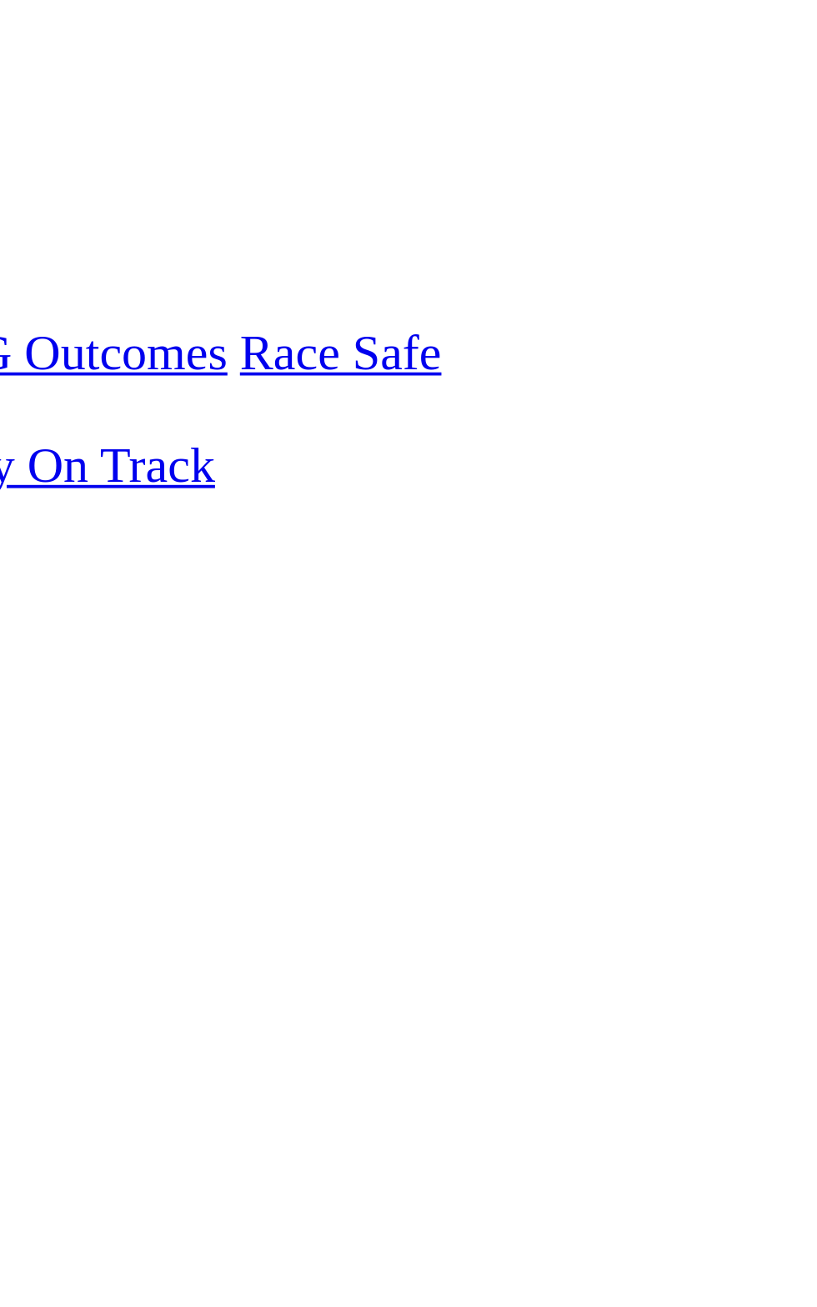
click at [37, 697] on link "F" at bounding box center [32, 704] width 7 height 14
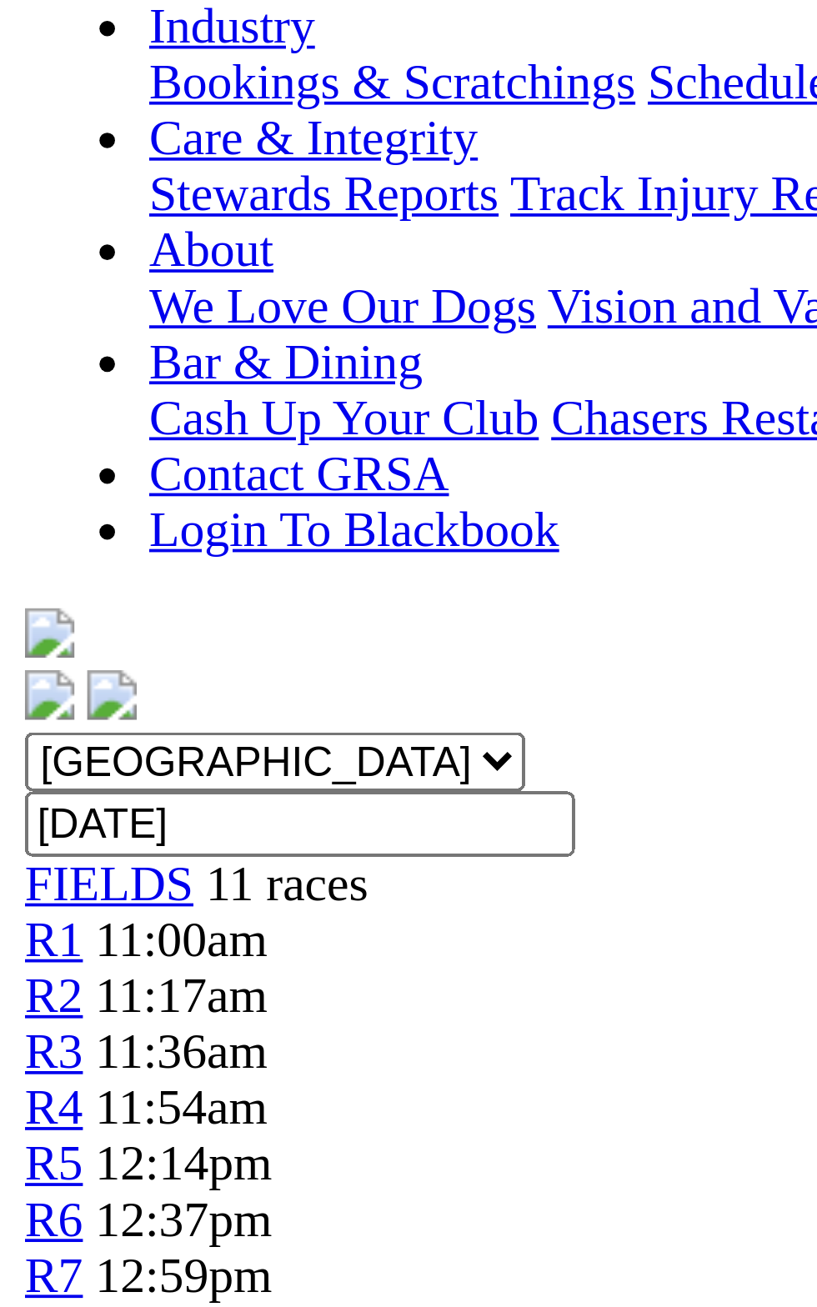
scroll to position [121, 0]
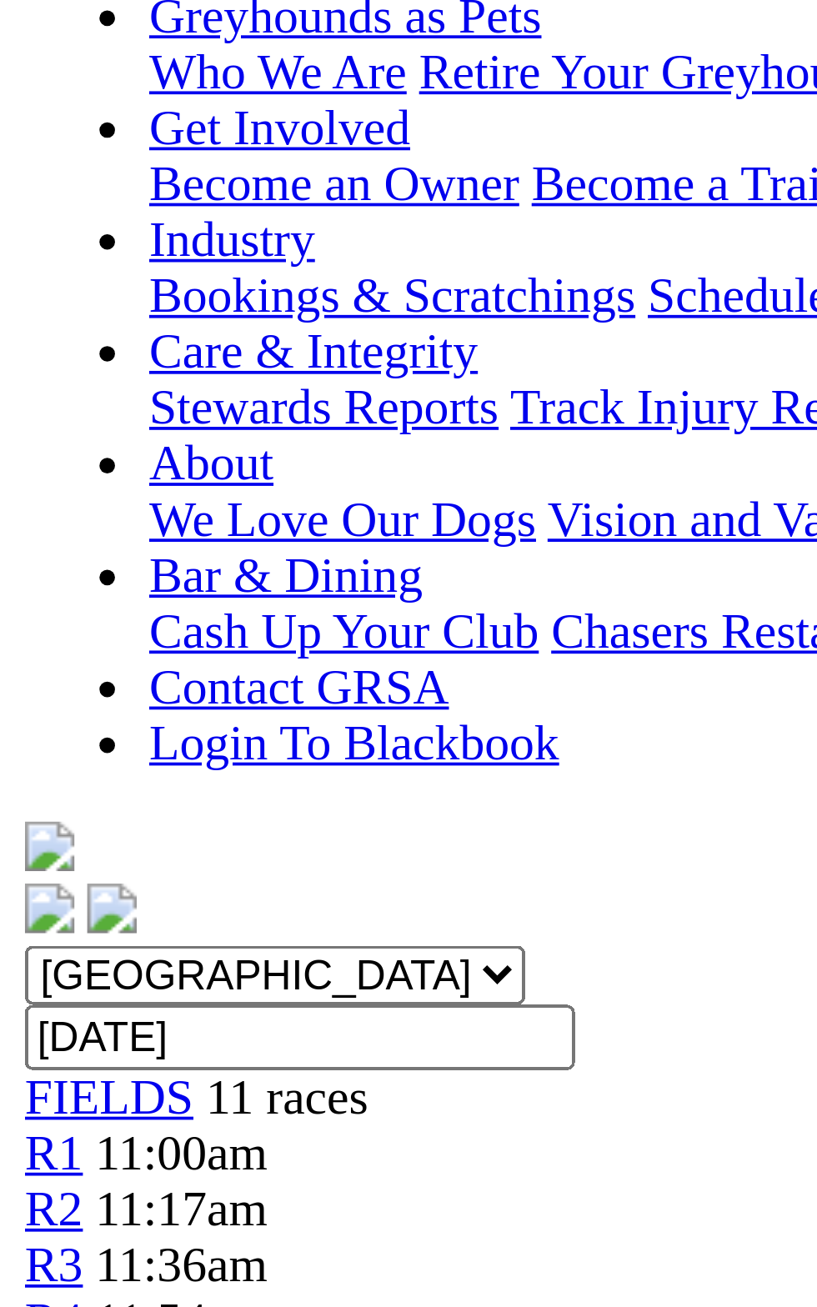
click at [201, 940] on td "Clint Trengove" at bounding box center [241, 948] width 107 height 17
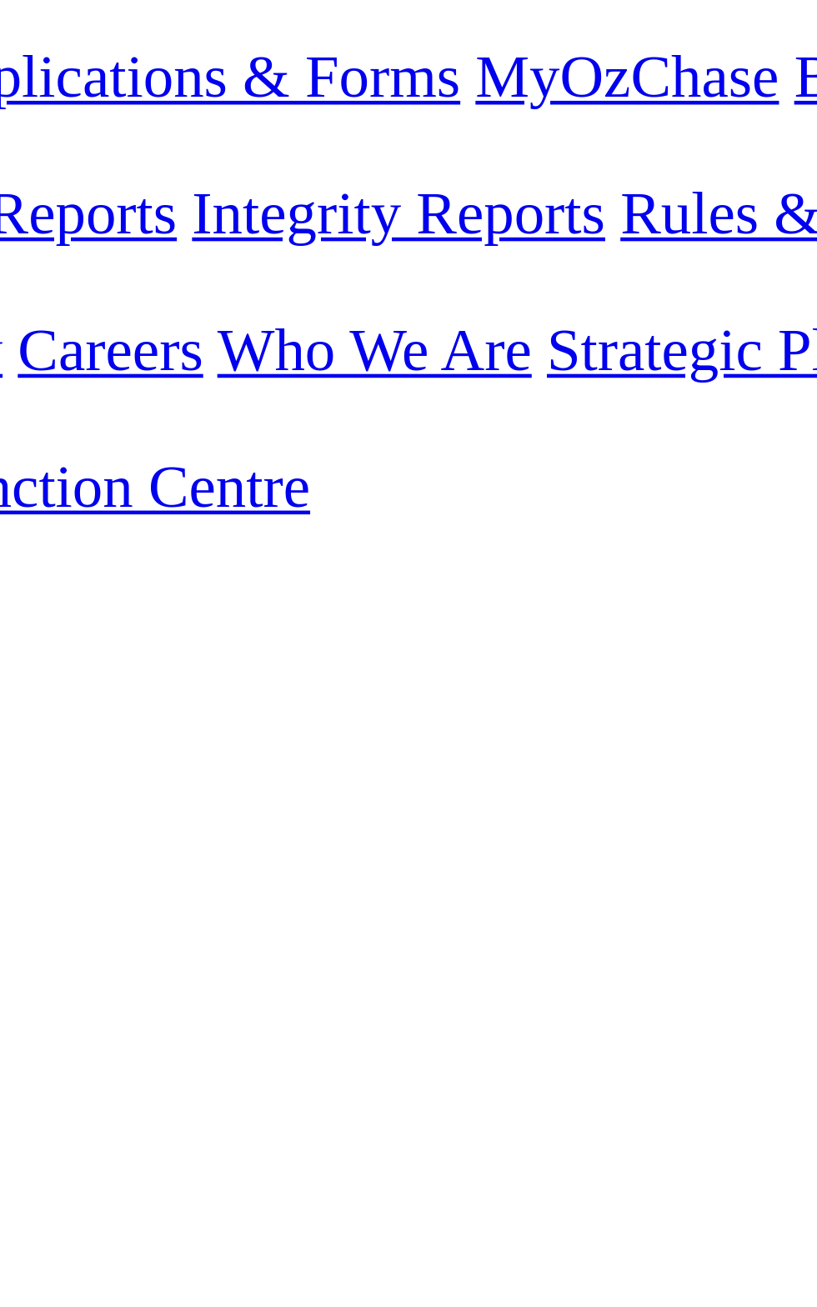
click at [390, 959] on span "$2.25" at bounding box center [405, 966] width 30 height 14
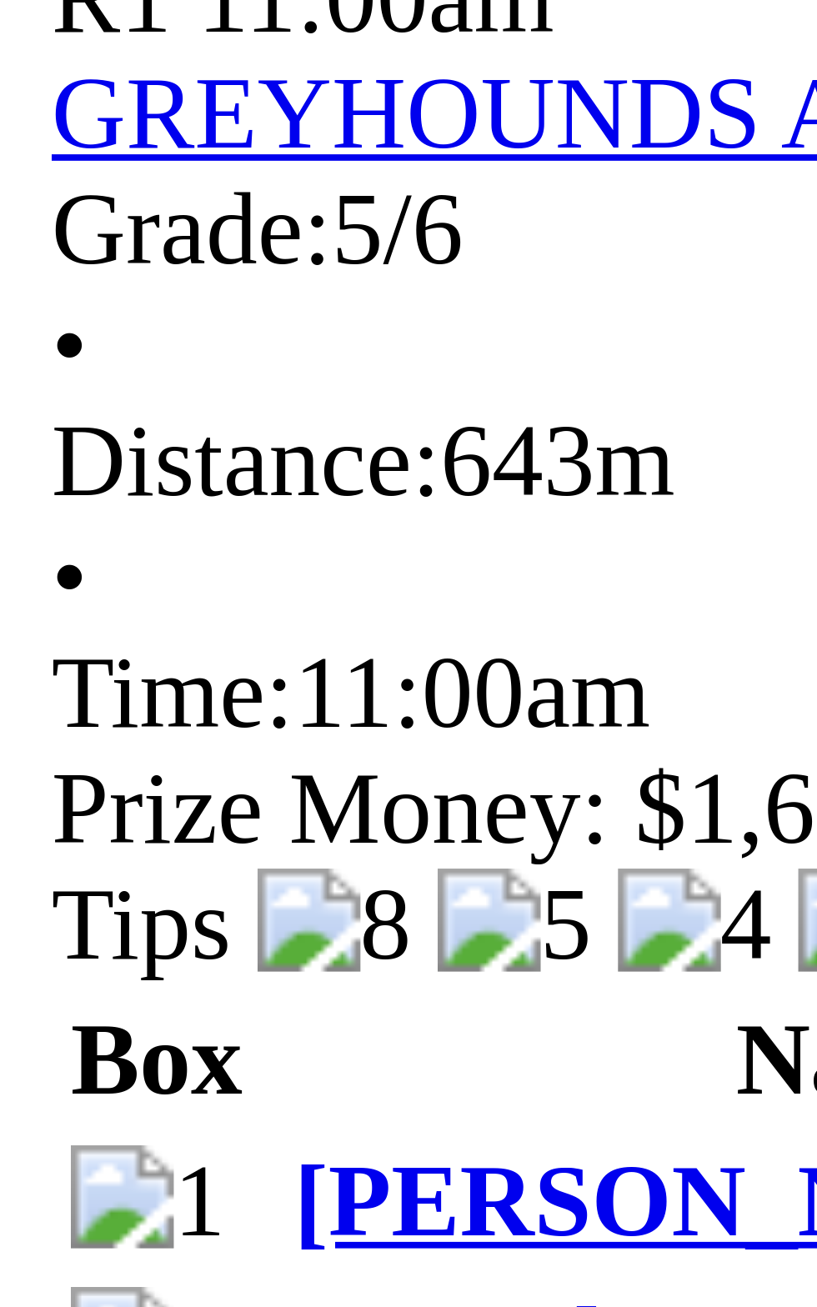
scroll to position [95, 0]
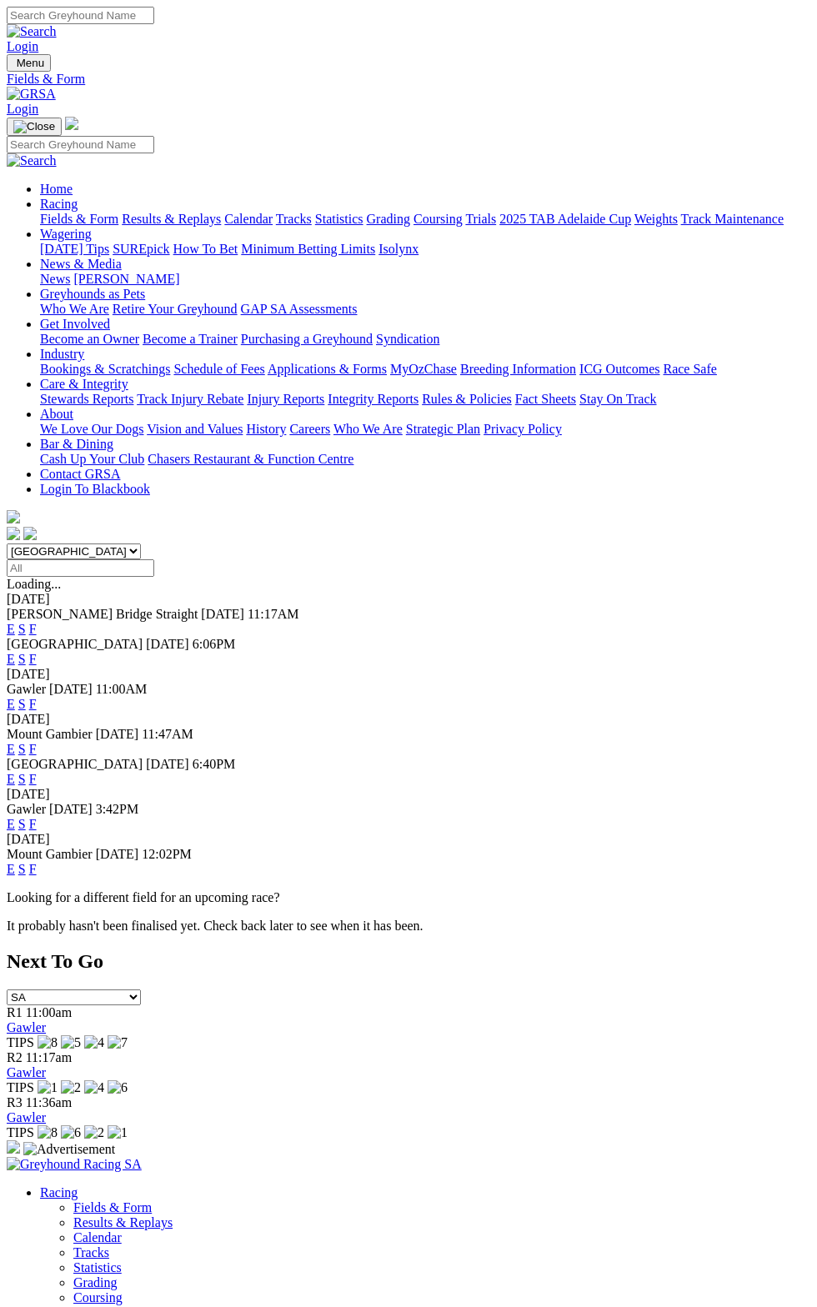
click at [37, 697] on link "F" at bounding box center [32, 704] width 7 height 14
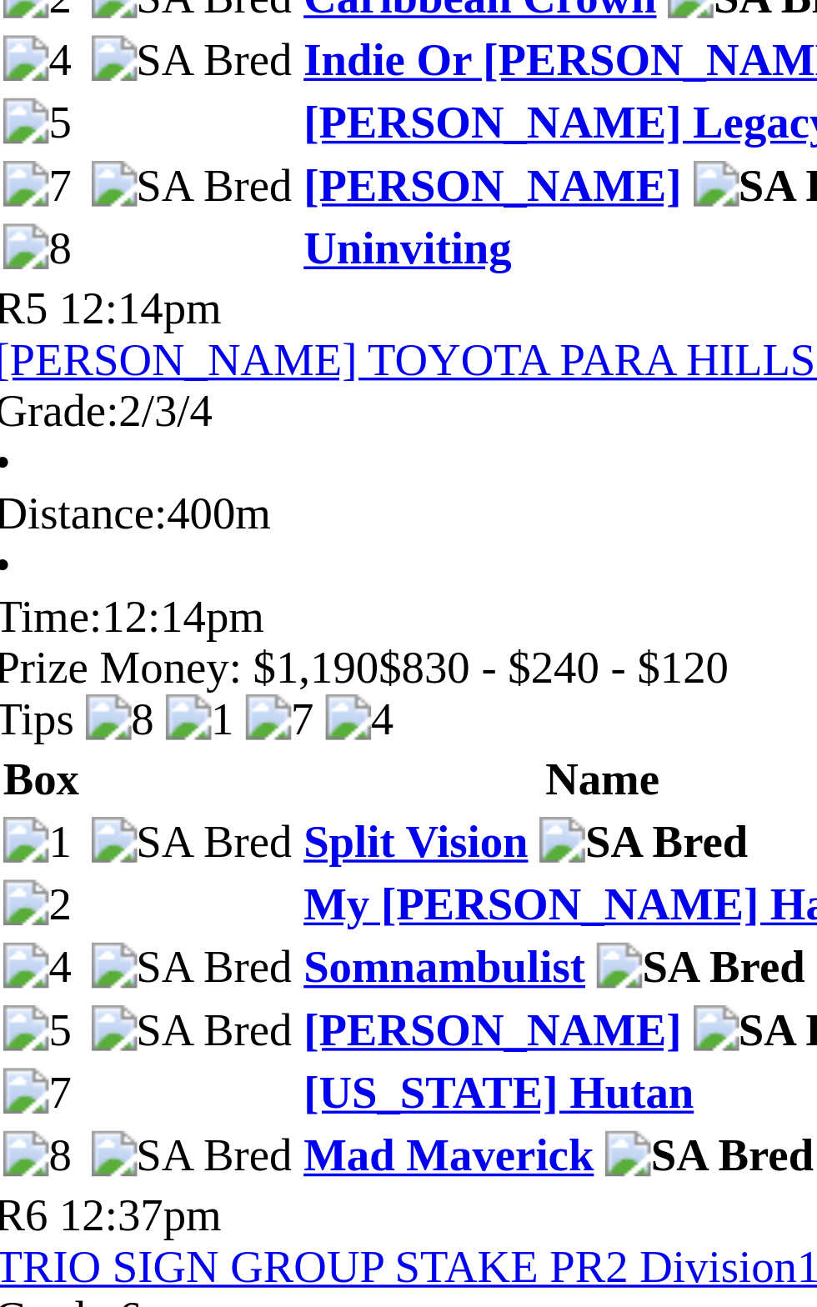
scroll to position [1471, 0]
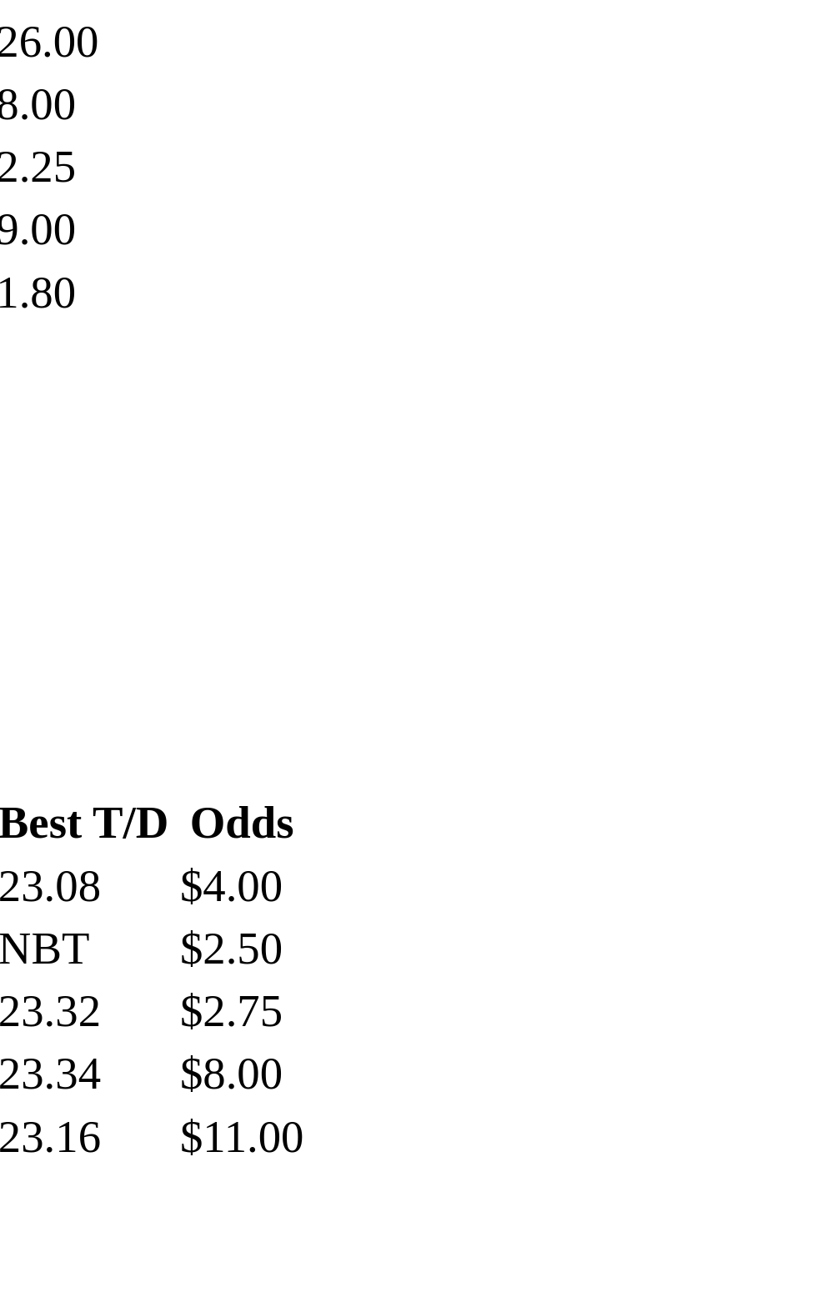
scroll to position [642, 0]
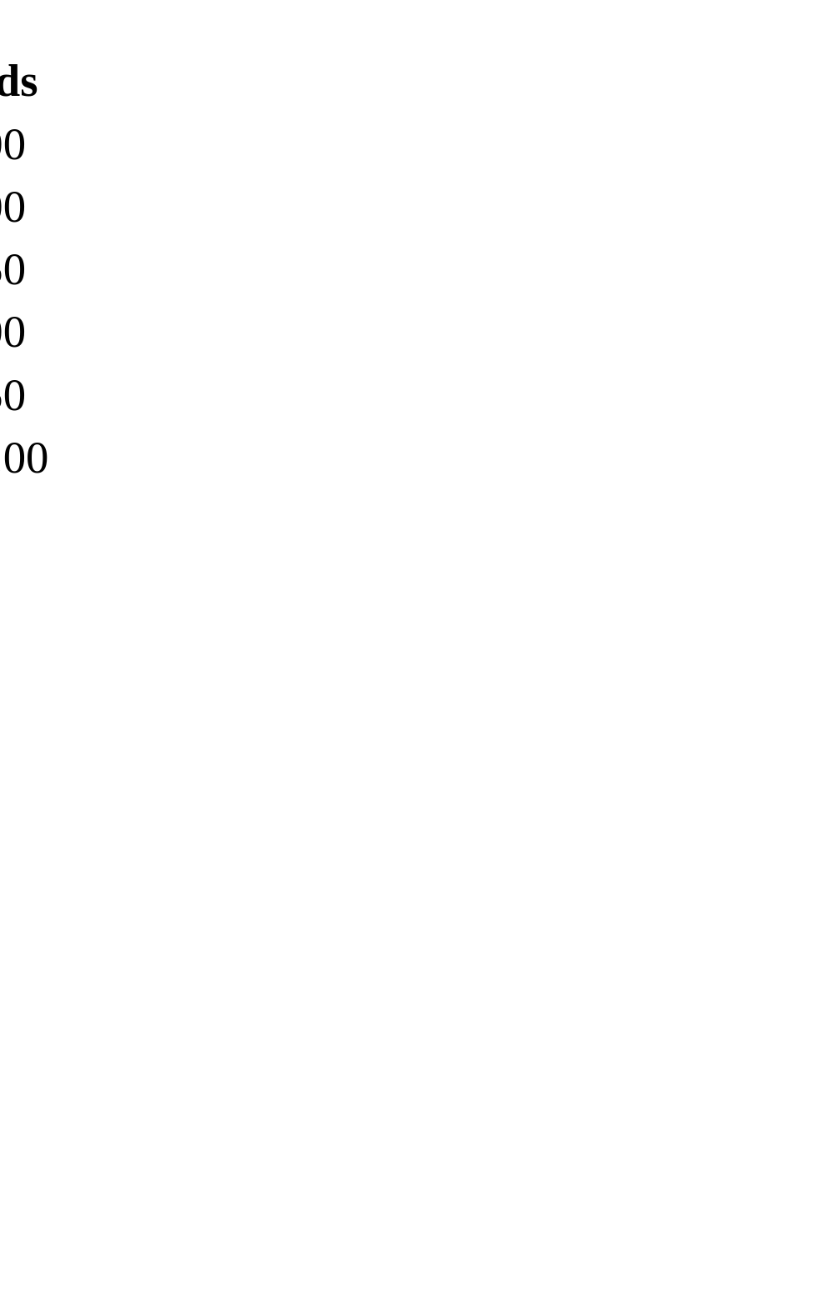
scroll to position [1397, 0]
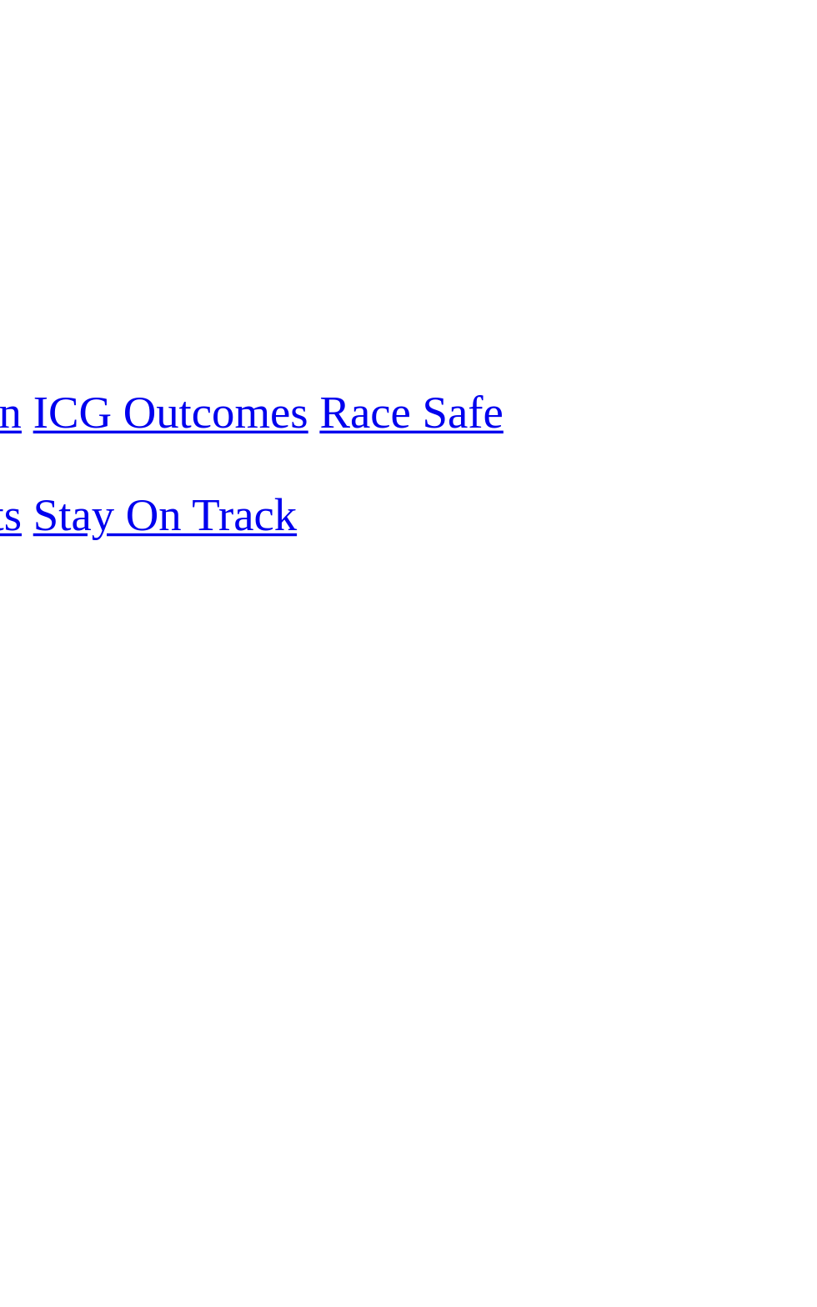
scroll to position [248, 0]
